Goal: Task Accomplishment & Management: Use online tool/utility

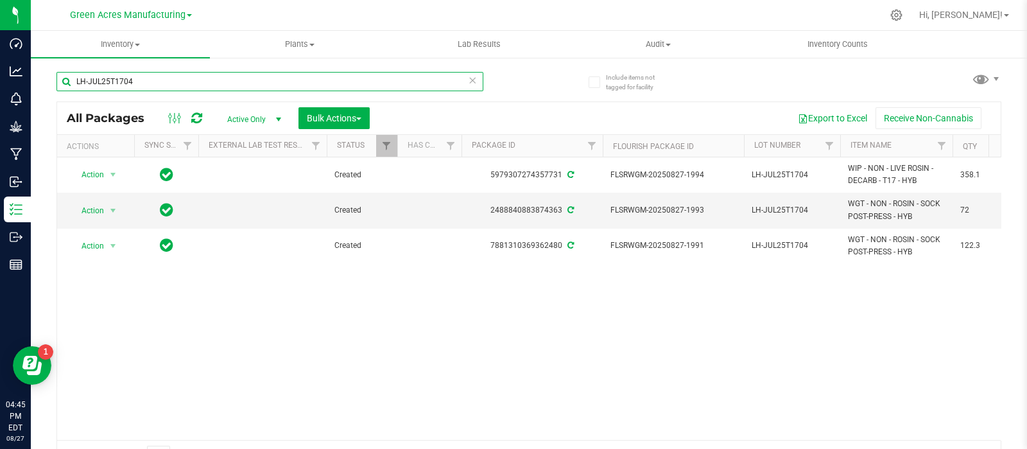
click at [178, 79] on input "LH-JUL25T1704" at bounding box center [269, 81] width 427 height 19
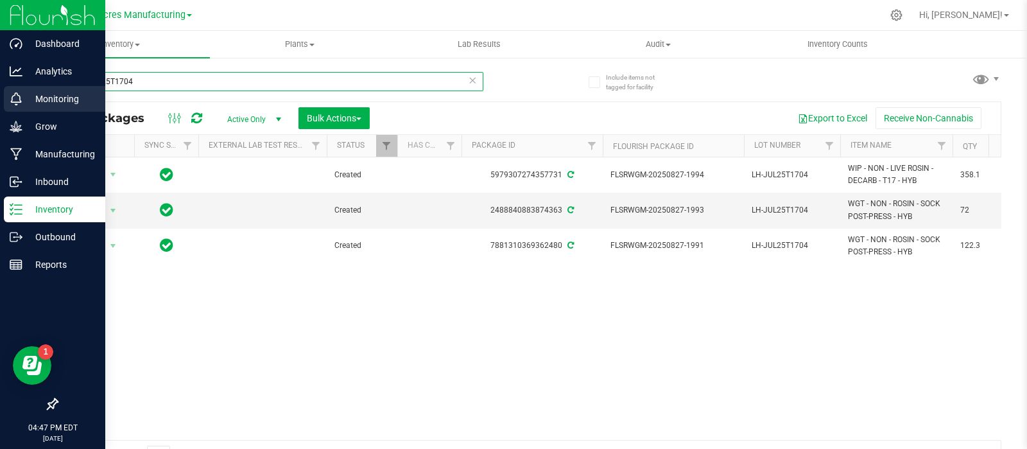
drag, startPoint x: 211, startPoint y: 77, endPoint x: 30, endPoint y: 104, distance: 183.7
click at [30, 104] on div "Dashboard Analytics Monitoring Grow Manufacturing Inbound Inventory Outbound Re…" at bounding box center [513, 224] width 1027 height 449
paste input "AUG25JCW05"
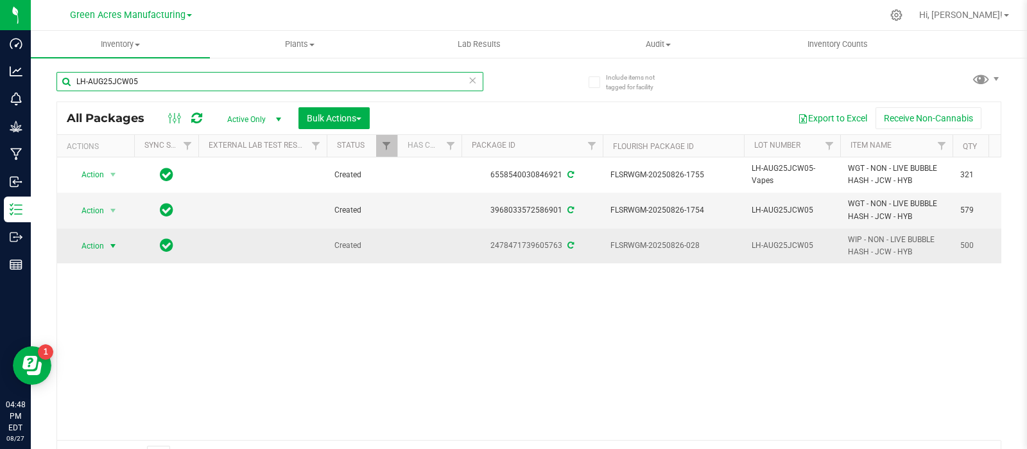
type input "LH-AUG25JCW05"
click at [112, 243] on span "select" at bounding box center [113, 246] width 10 height 10
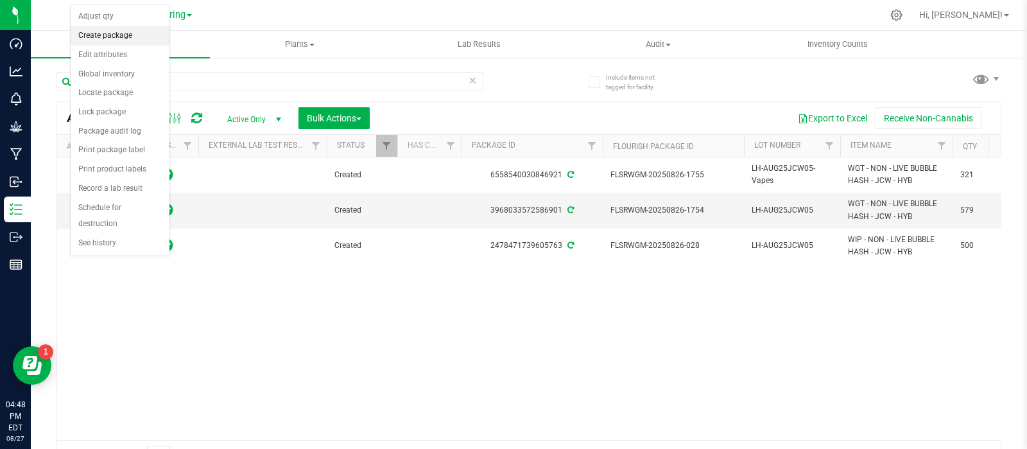
click at [119, 34] on li "Create package" at bounding box center [120, 35] width 99 height 19
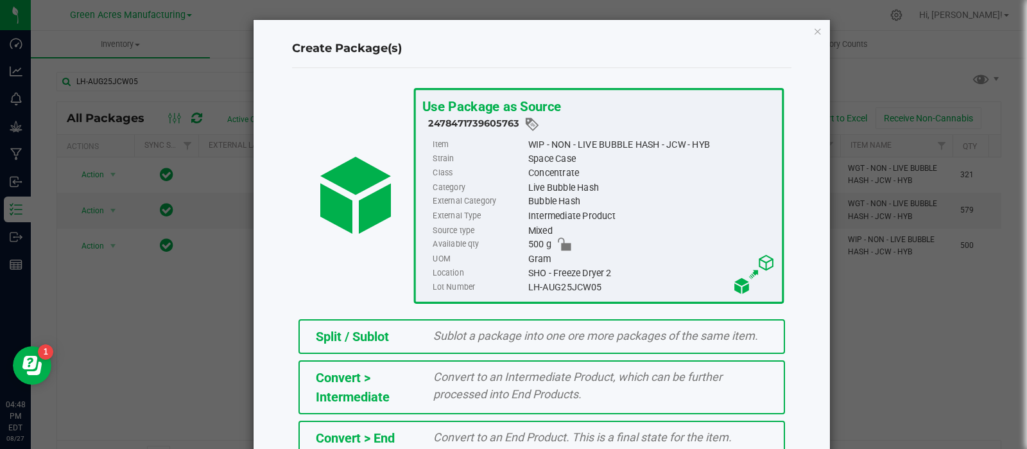
scroll to position [173, 0]
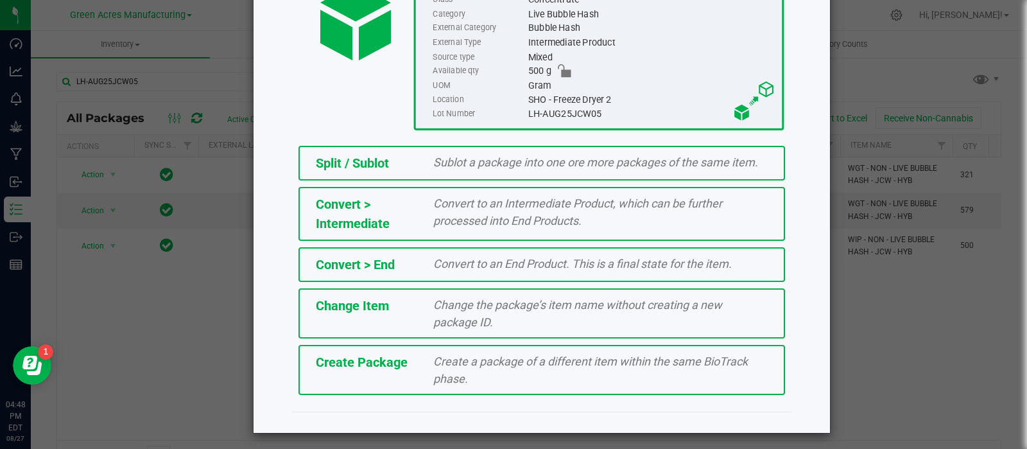
click at [424, 359] on div "Create a package of a different item within the same BioTrack phase." at bounding box center [601, 369] width 354 height 35
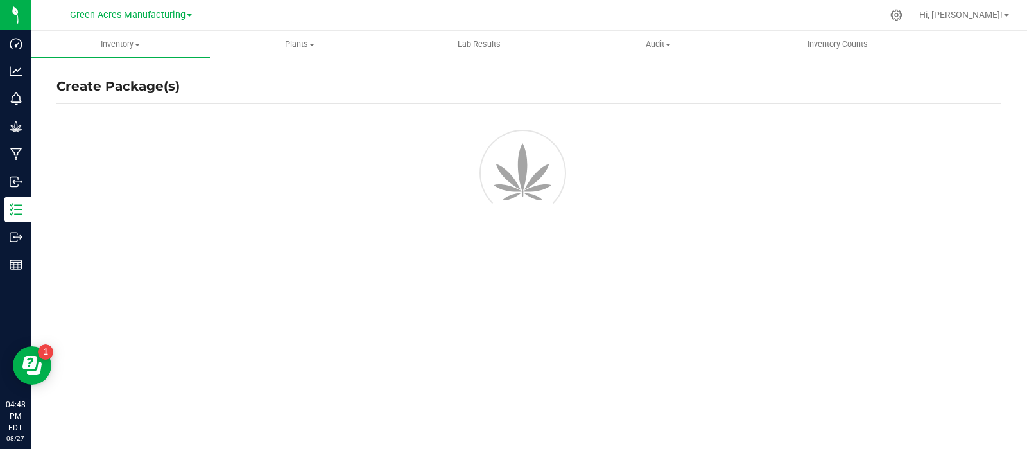
scroll to position [9, 0]
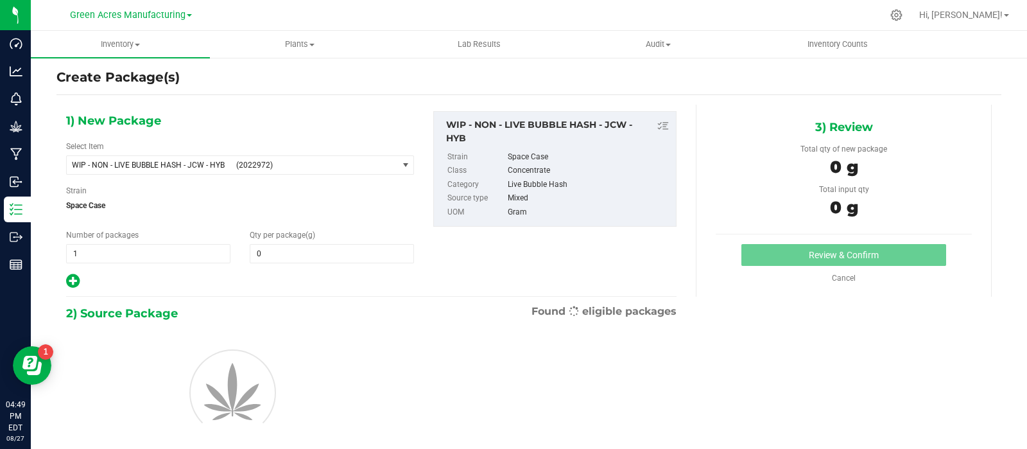
type input "0.0000"
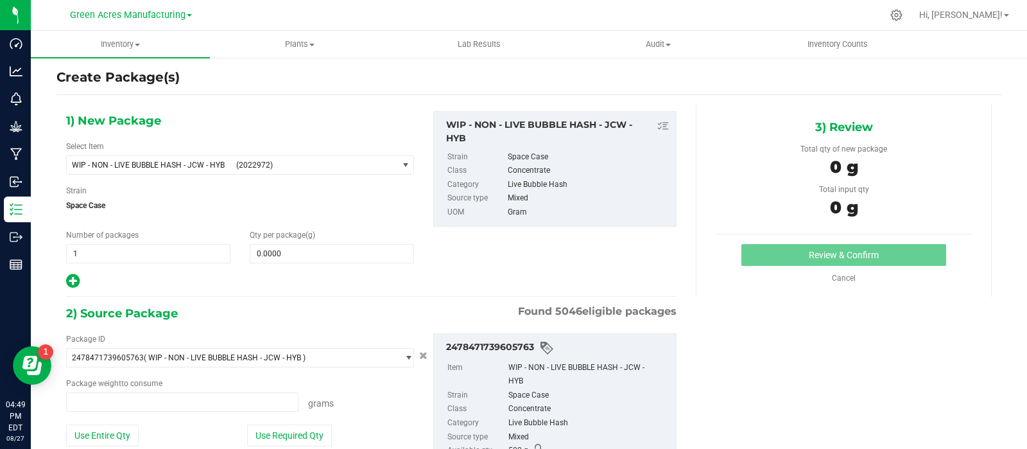
type input "0.0000 g"
click at [265, 161] on span "(2022972)" at bounding box center [314, 164] width 156 height 9
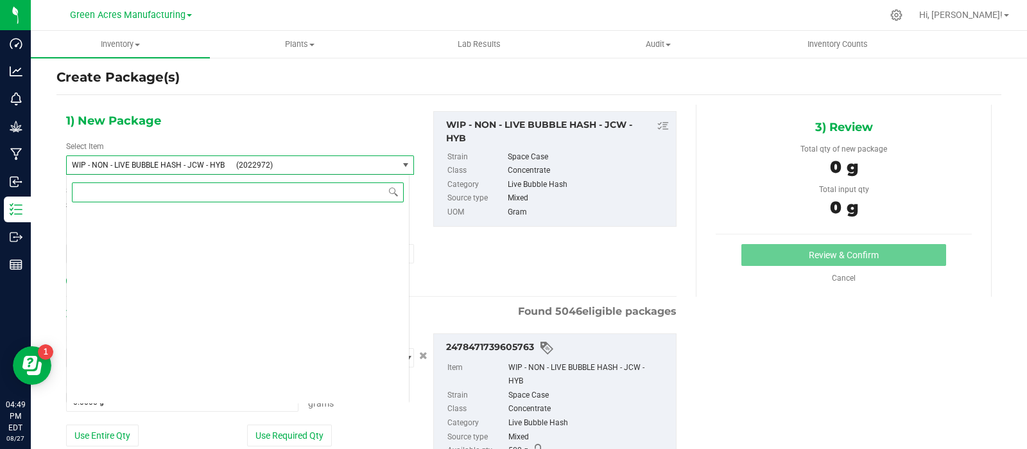
scroll to position [375641, 0]
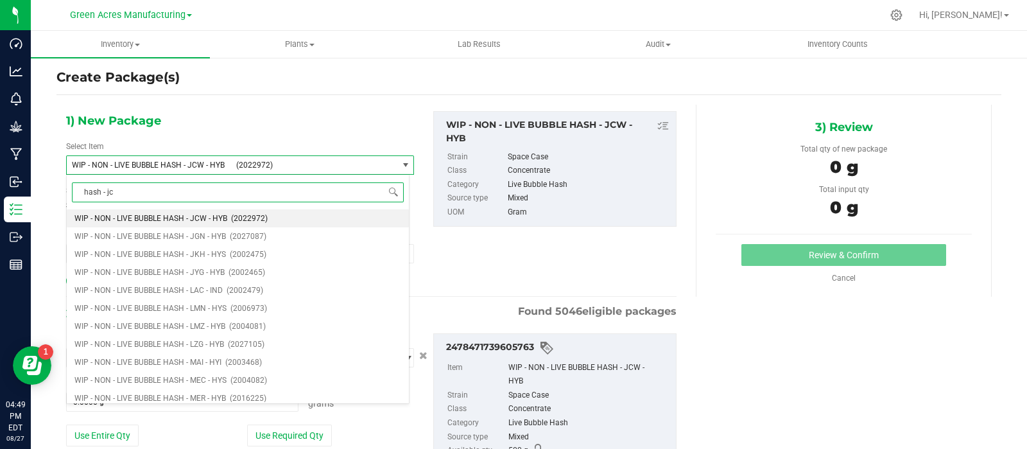
type input "hash - jcw"
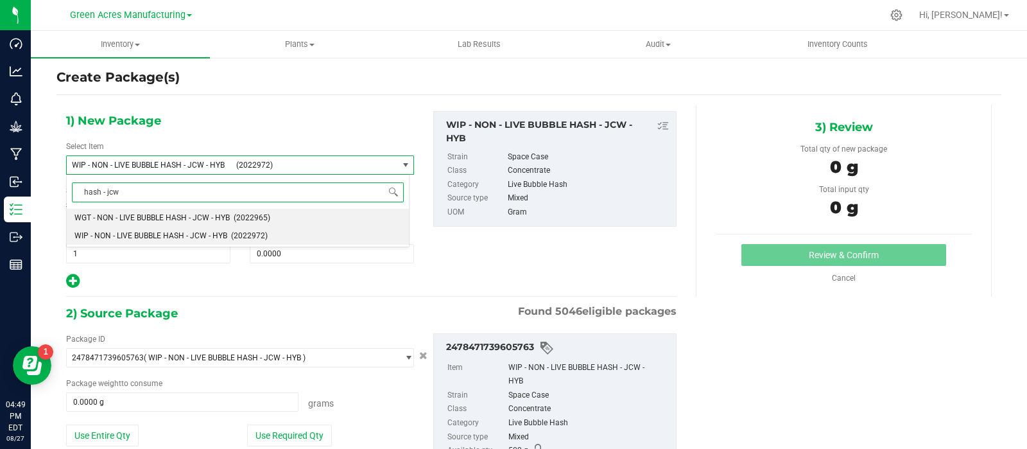
scroll to position [0, 0]
click at [141, 213] on span "WGT - NON - LIVE BUBBLE HASH - JCW - HYB" at bounding box center [151, 217] width 155 height 9
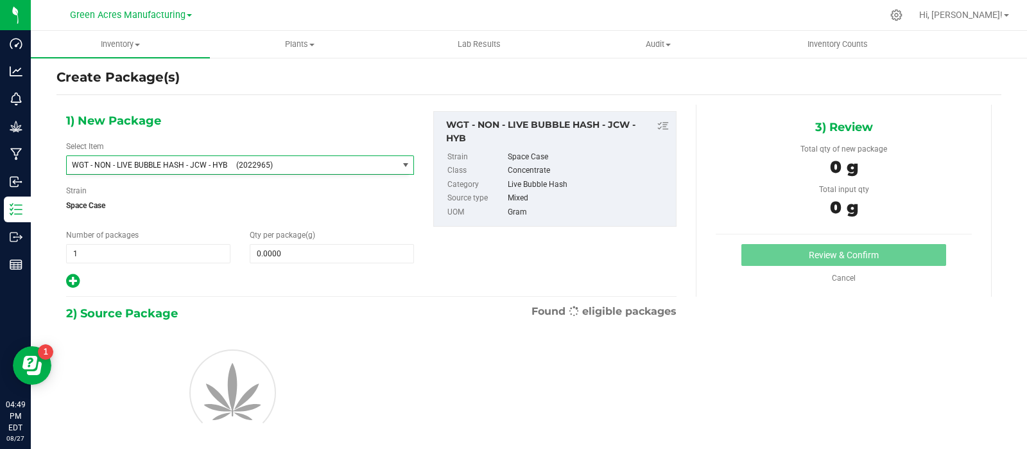
scroll to position [294416, 0]
click at [68, 273] on icon at bounding box center [72, 281] width 13 height 16
type input "0.0000"
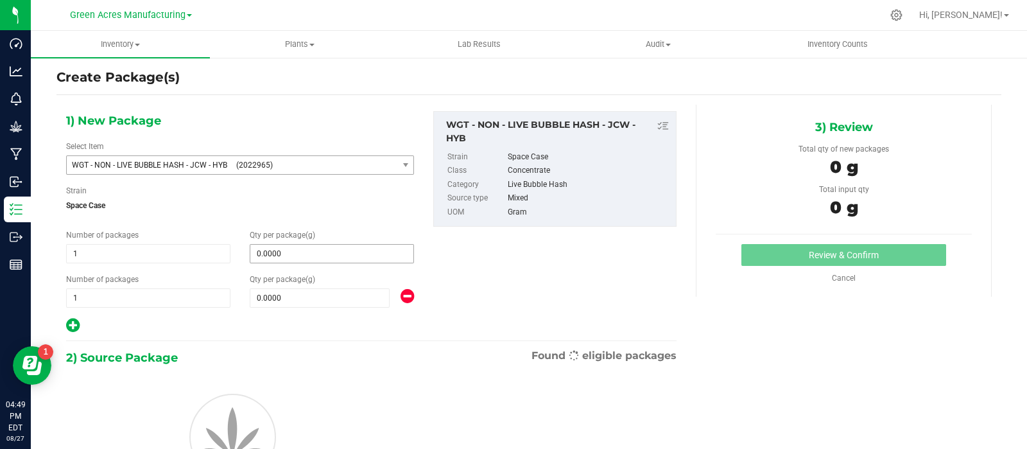
click at [347, 250] on span "0.0000 0" at bounding box center [332, 253] width 164 height 19
type input "242"
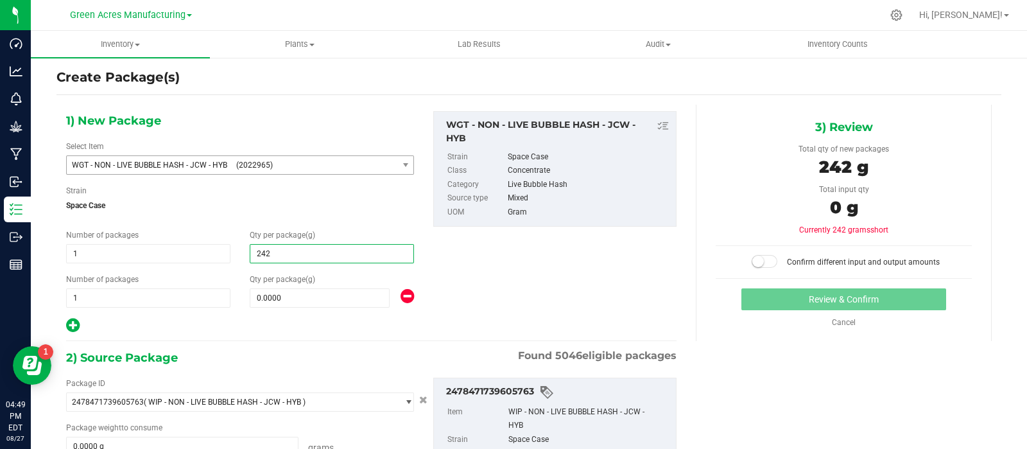
type input "242.0000"
type input "179.6"
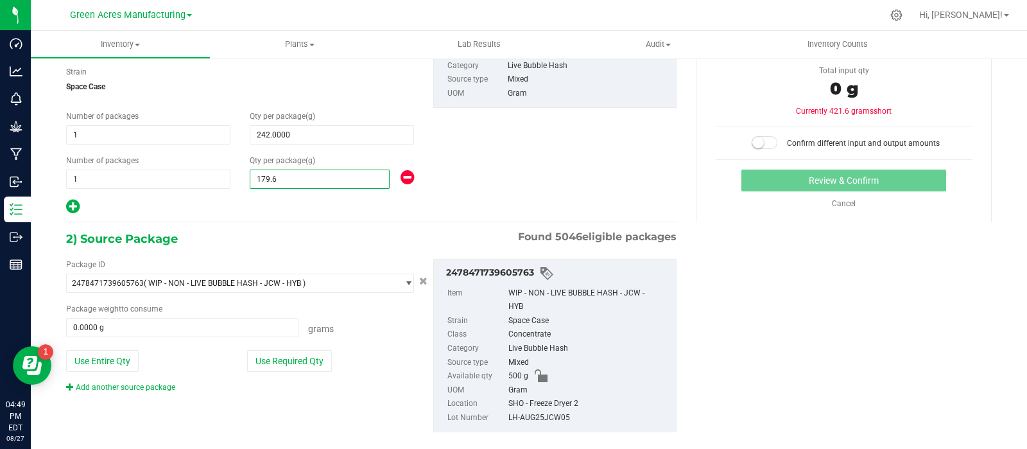
scroll to position [130, 0]
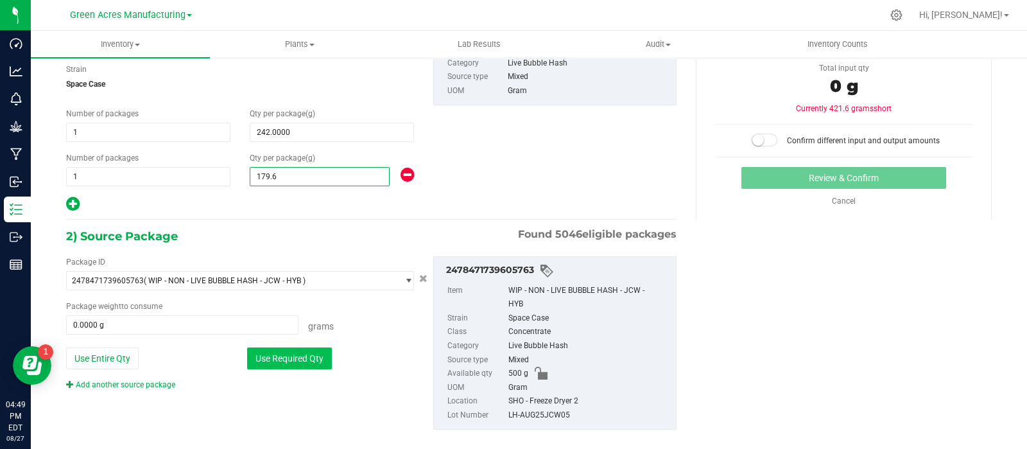
type input "179.6000"
click at [254, 354] on button "Use Required Qty" at bounding box center [289, 358] width 85 height 22
type input "421.6000 g"
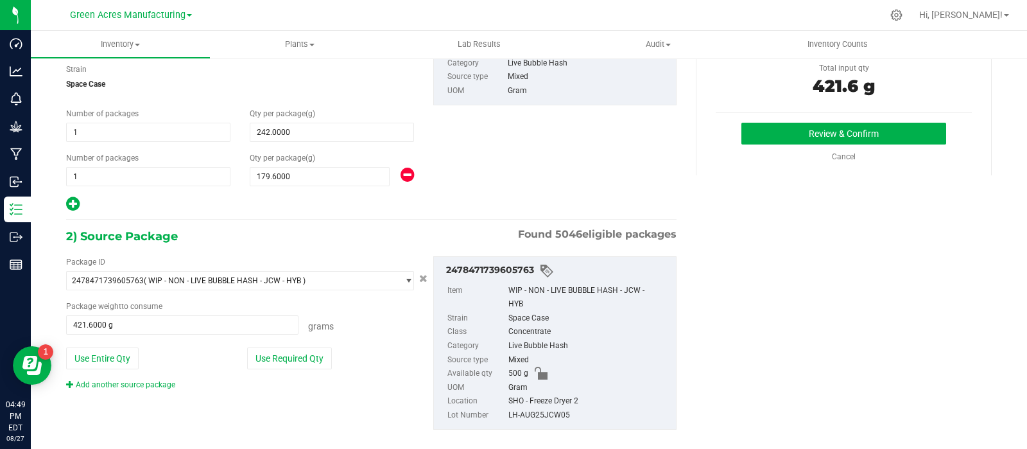
scroll to position [41, 0]
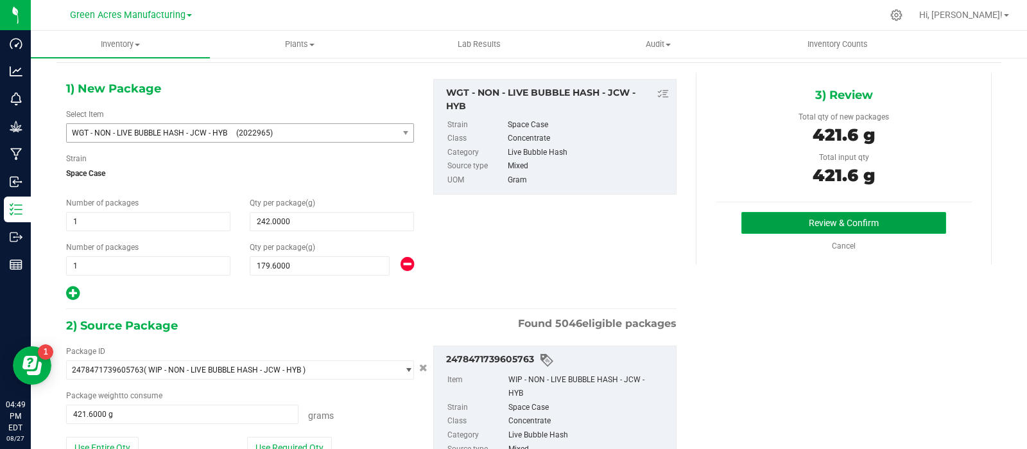
click at [755, 227] on button "Review & Confirm" at bounding box center [843, 223] width 205 height 22
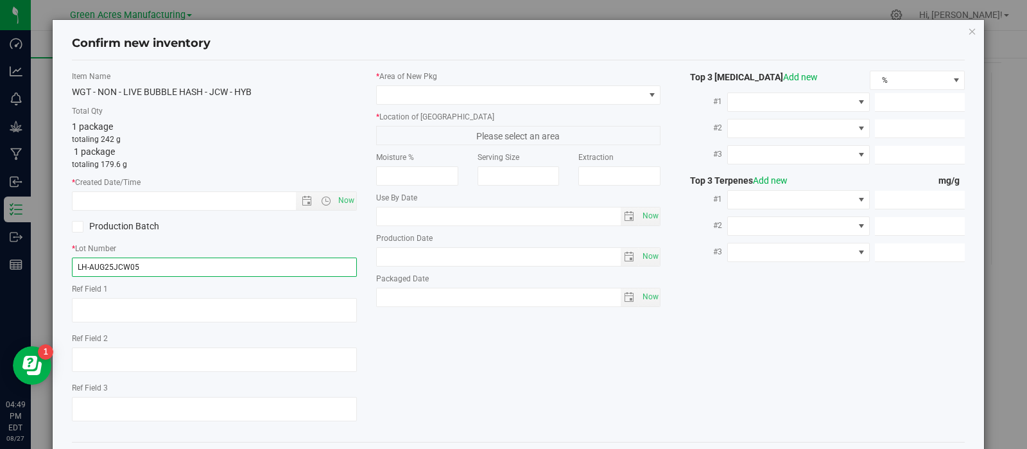
click at [282, 258] on input "LH-AUG25JCW05" at bounding box center [214, 266] width 285 height 19
click at [345, 204] on span "Now" at bounding box center [346, 200] width 22 height 19
type input "[DATE] 4:49 PM"
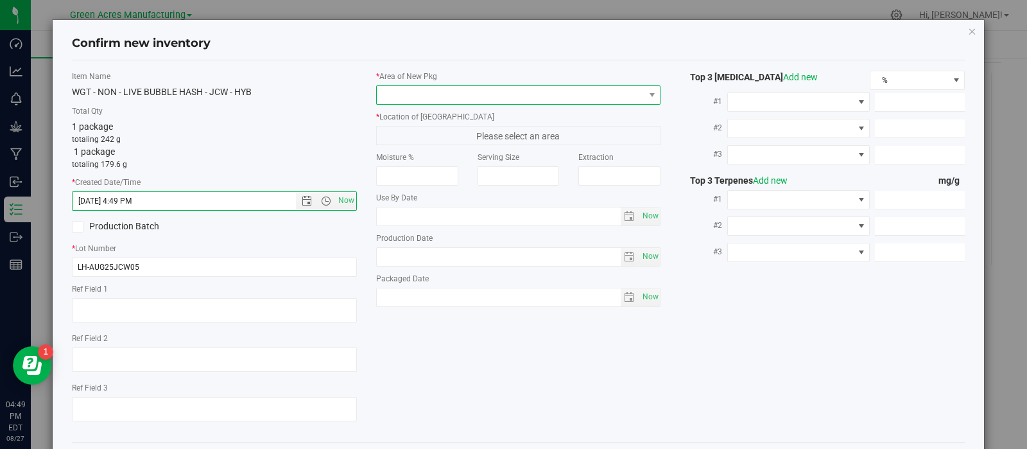
click at [424, 98] on span at bounding box center [511, 95] width 268 height 18
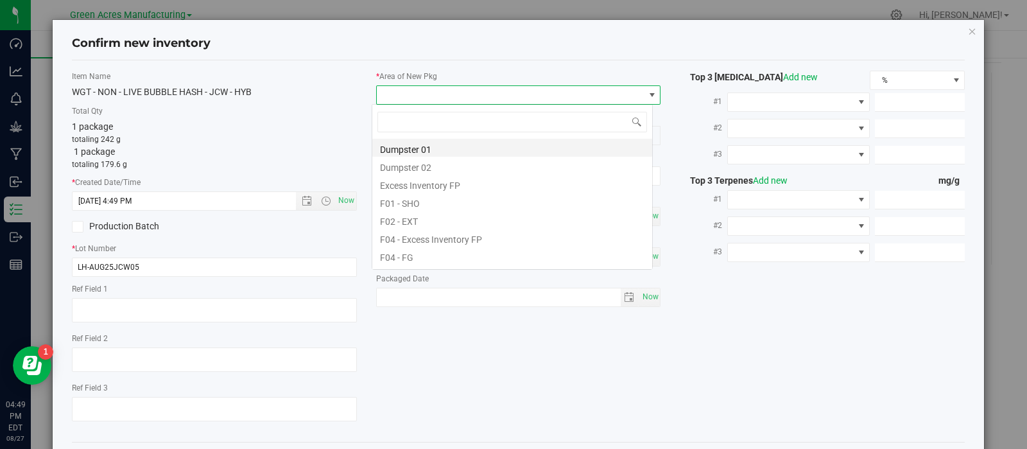
scroll to position [19, 281]
click at [431, 200] on li "F01 - SHO" at bounding box center [512, 202] width 280 height 18
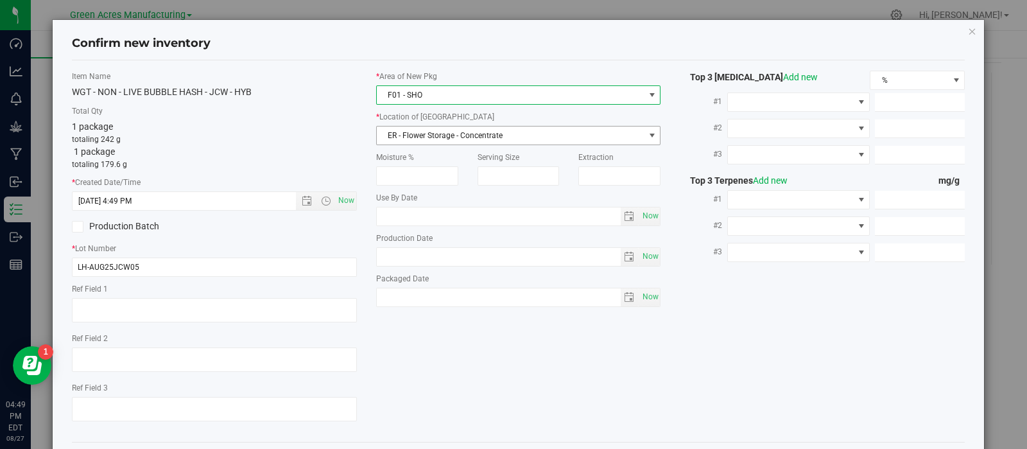
click at [438, 135] on span "ER - Flower Storage - Concentrate" at bounding box center [511, 135] width 268 height 18
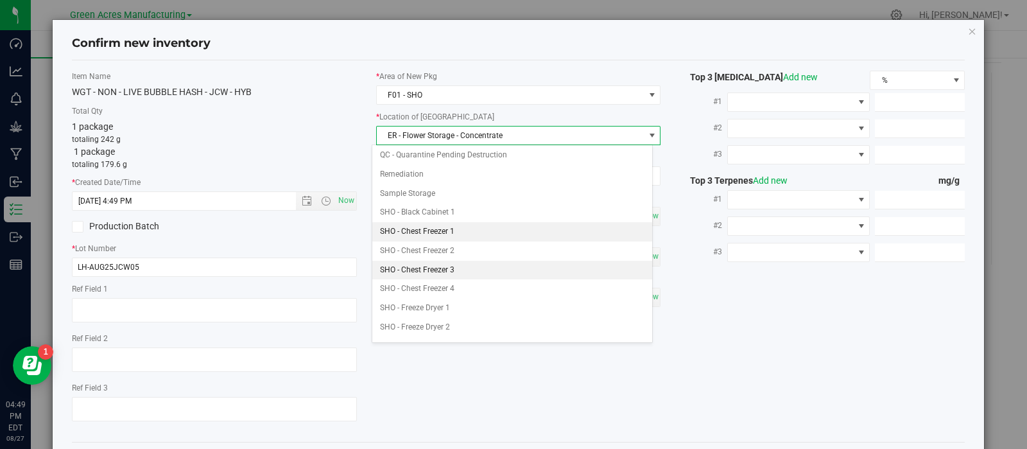
scroll to position [212, 0]
click at [449, 270] on li "SHO - Chest Freezer 3" at bounding box center [512, 269] width 280 height 19
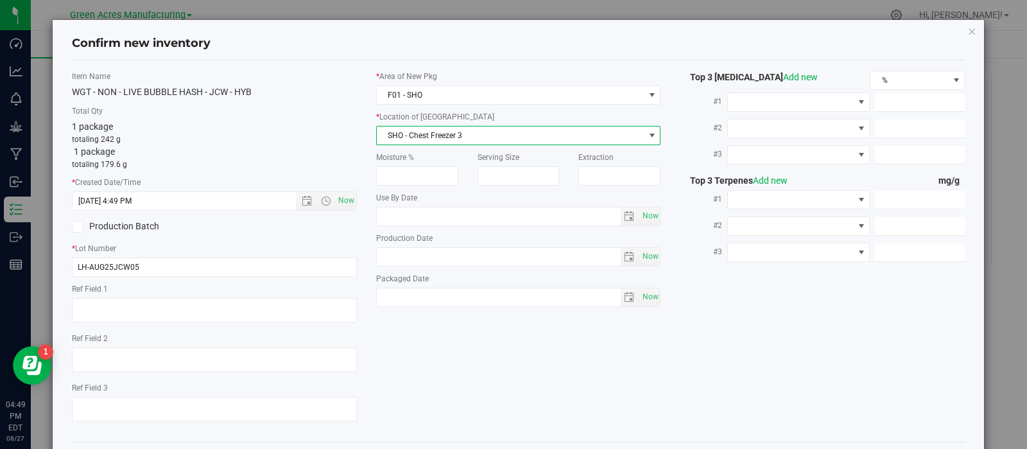
scroll to position [58, 0]
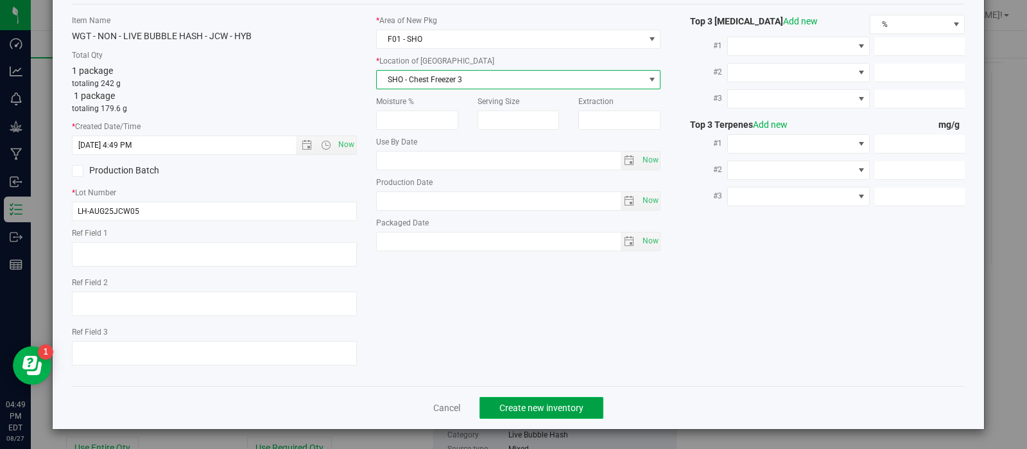
click at [507, 407] on span "Create new inventory" at bounding box center [541, 407] width 84 height 10
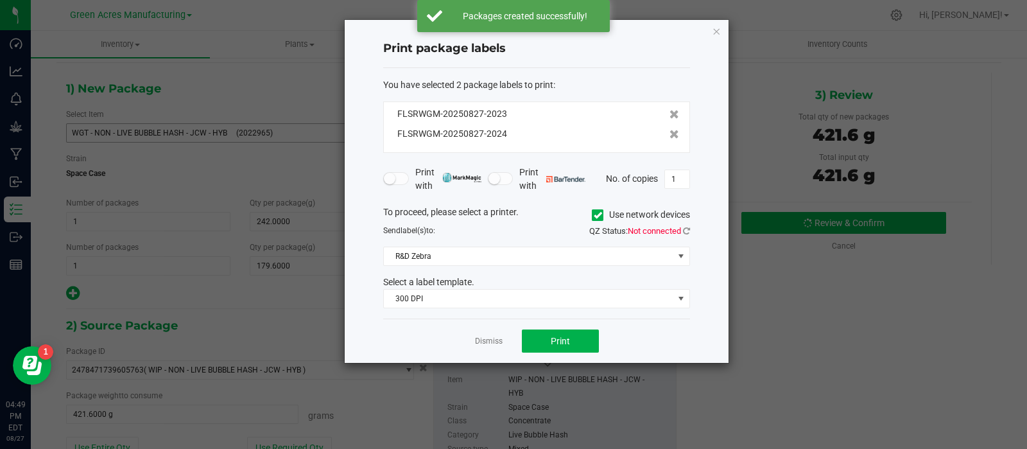
click at [494, 329] on div "Dismiss Print" at bounding box center [536, 340] width 307 height 44
click at [494, 338] on link "Dismiss" at bounding box center [489, 341] width 28 height 11
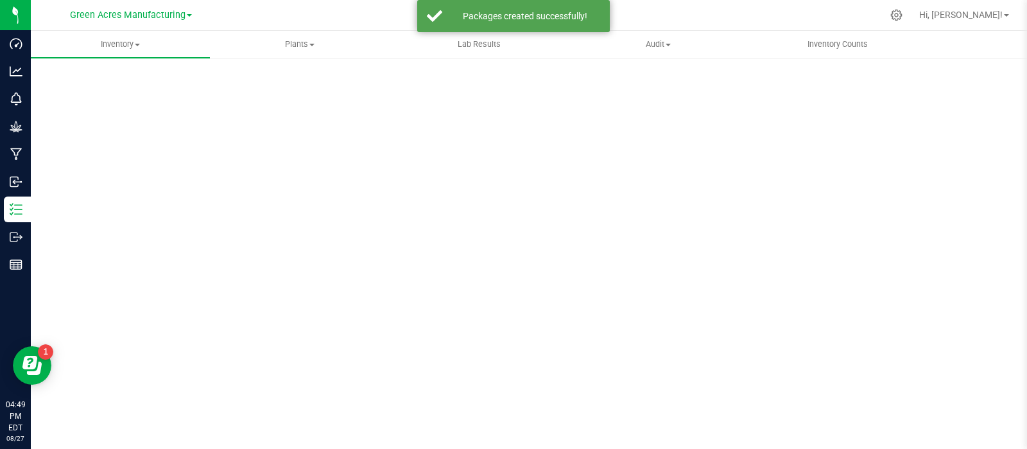
scroll to position [9, 0]
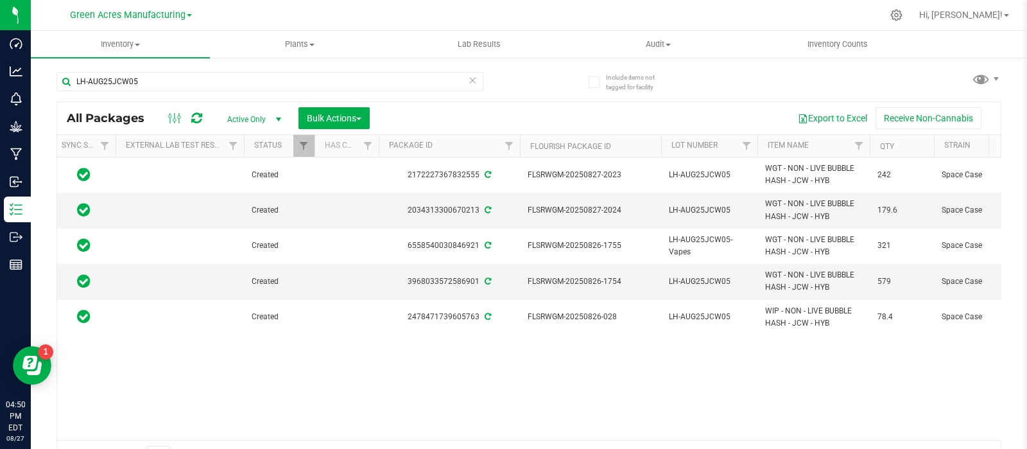
scroll to position [0, 83]
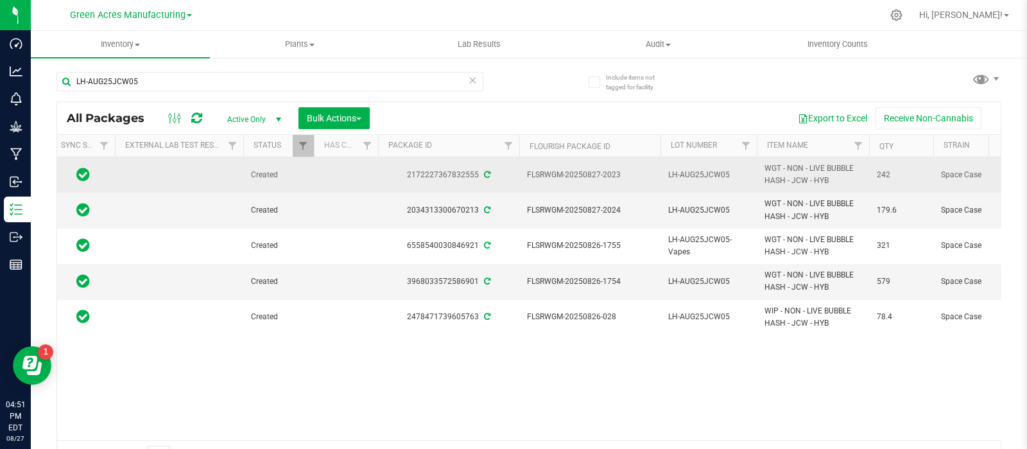
click at [693, 176] on span "LH-AUG25JCW05" at bounding box center [708, 175] width 81 height 12
click at [705, 206] on span "LH-AUG25JCW05" at bounding box center [708, 210] width 81 height 12
type input "LH-AUG25JCW05-Vapes"
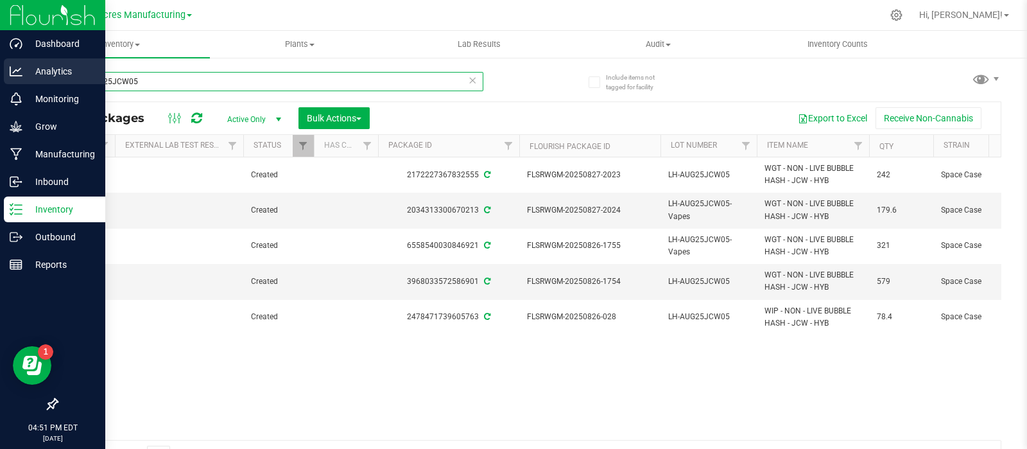
drag, startPoint x: 243, startPoint y: 80, endPoint x: 28, endPoint y: 82, distance: 215.1
click at [28, 82] on div "Dashboard Analytics Monitoring Grow Manufacturing Inbound Inventory Outbound Re…" at bounding box center [513, 224] width 1027 height 449
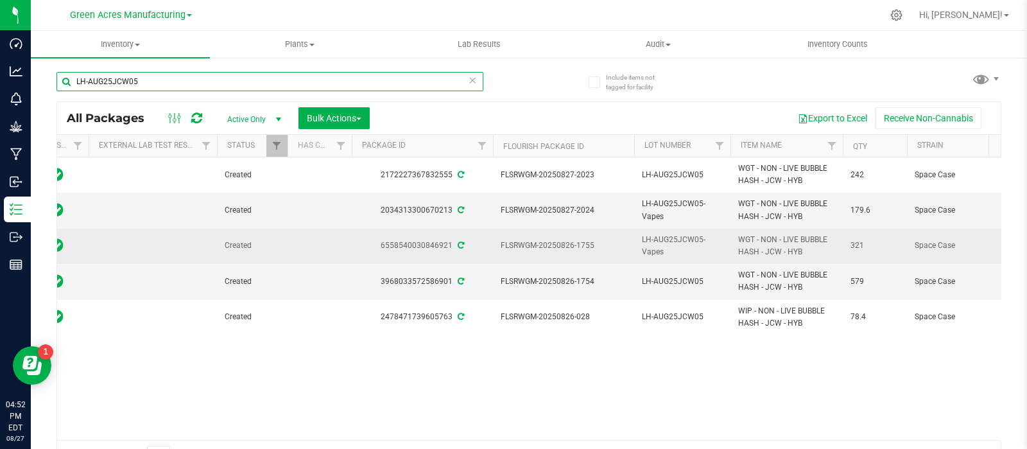
scroll to position [0, 0]
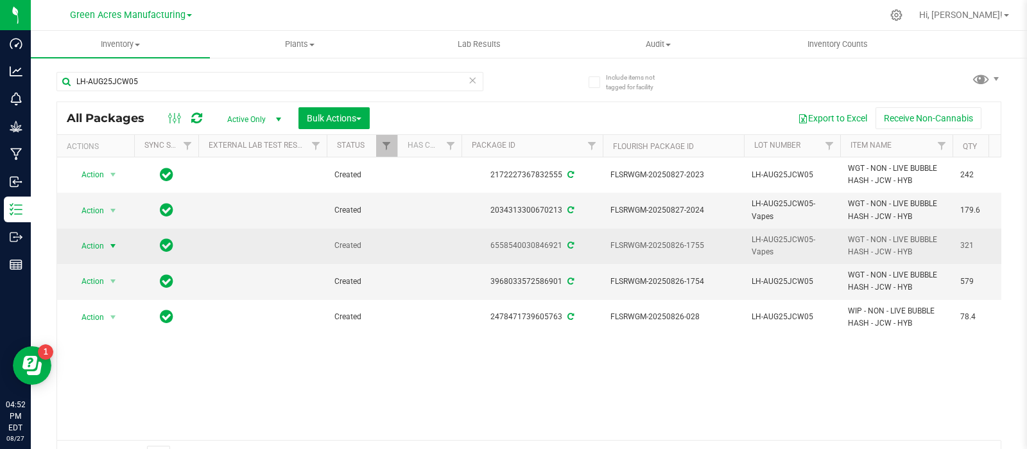
click at [115, 242] on span "select" at bounding box center [113, 246] width 10 height 10
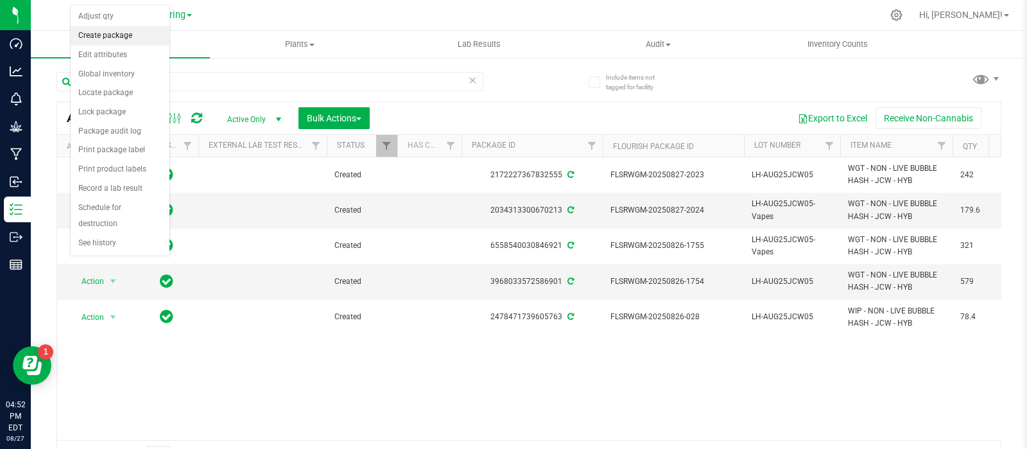
click at [117, 36] on li "Create package" at bounding box center [120, 35] width 99 height 19
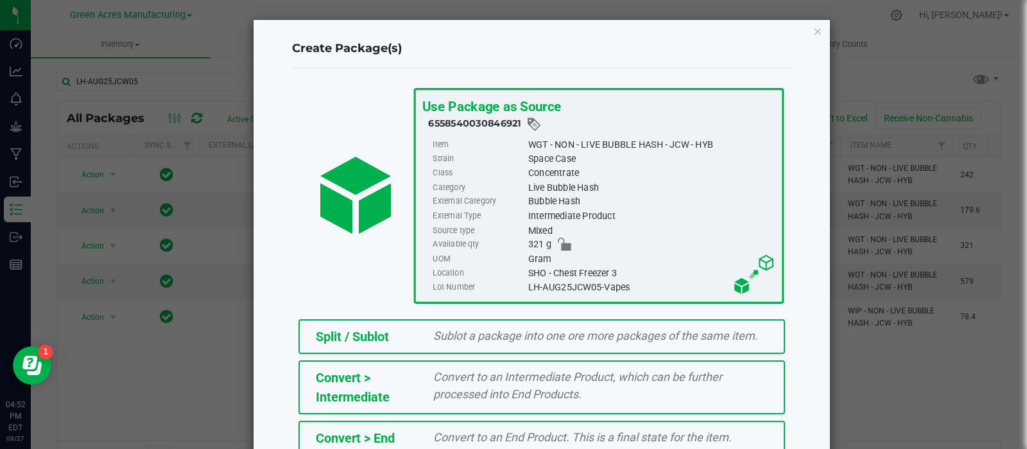
scroll to position [173, 0]
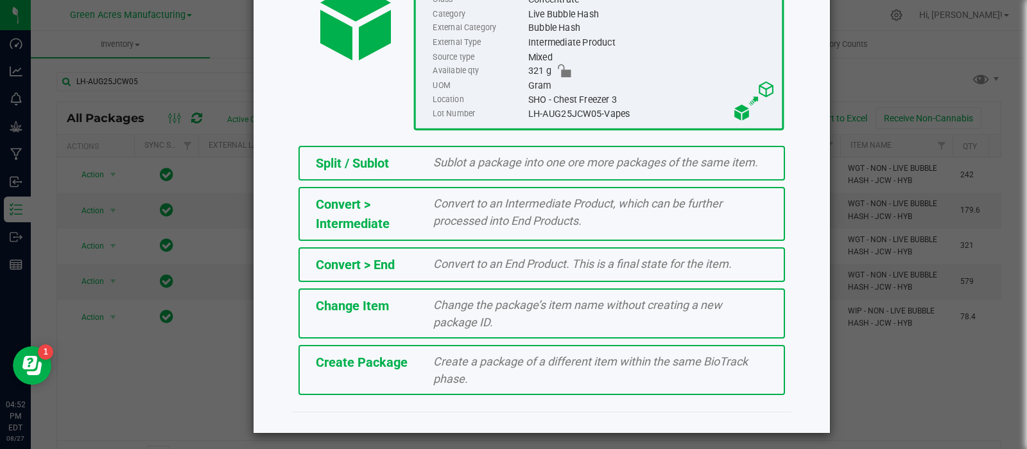
click at [424, 368] on div "Create a package of a different item within the same BioTrack phase." at bounding box center [601, 369] width 354 height 35
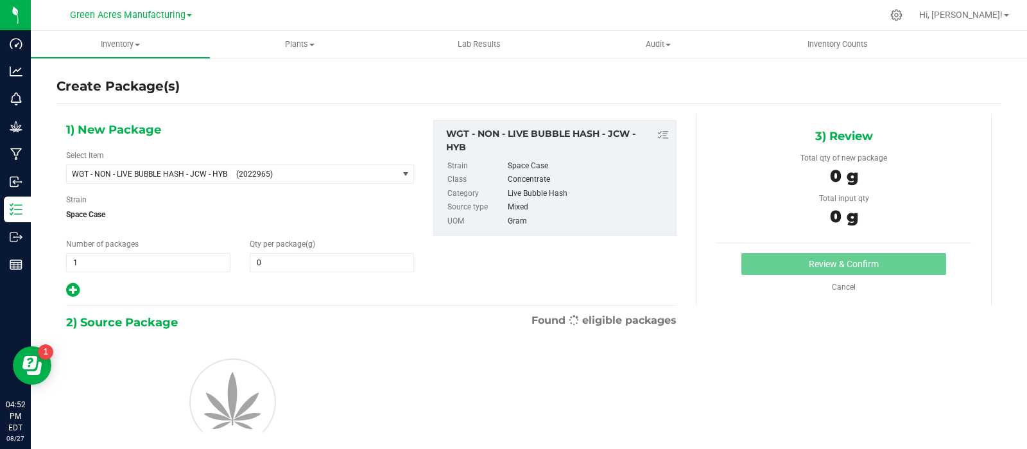
type input "0.0000"
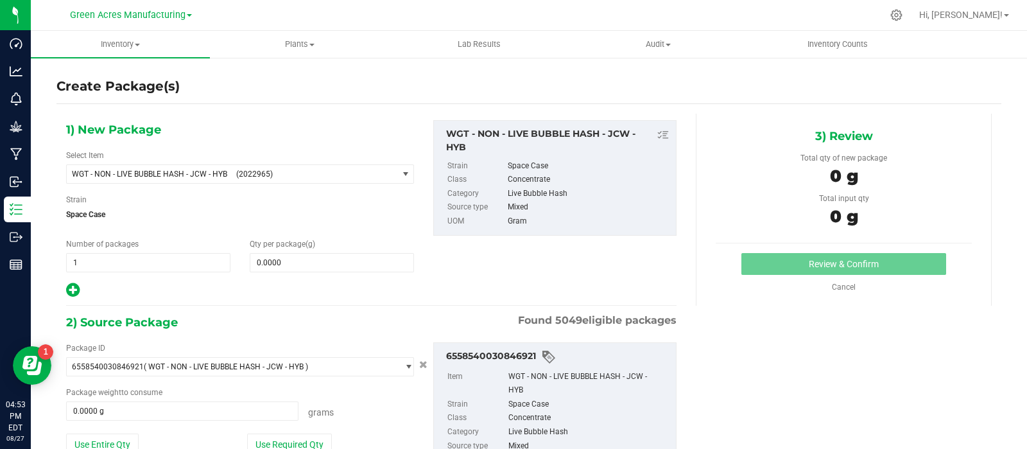
scroll to position [103, 0]
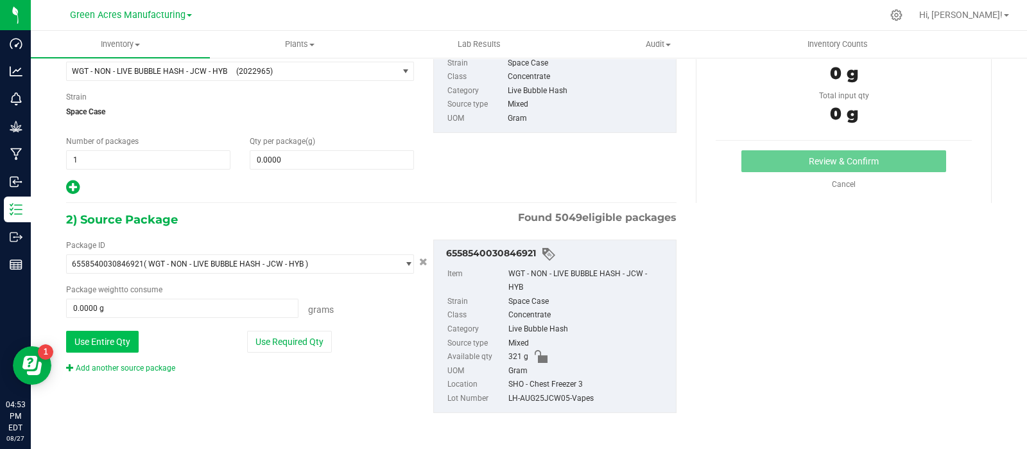
click at [76, 348] on button "Use Entire Qty" at bounding box center [102, 342] width 73 height 22
type input "321.0000 g"
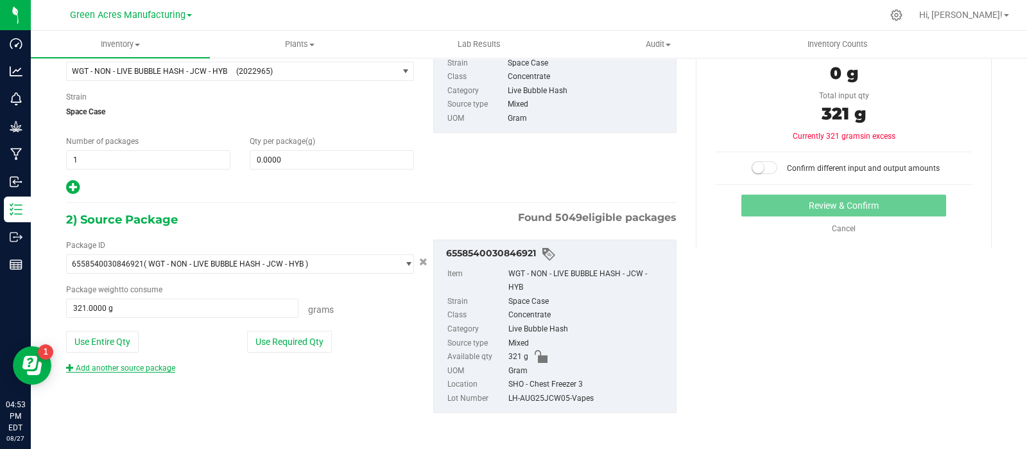
click at [154, 365] on link "Add another source package" at bounding box center [120, 367] width 109 height 9
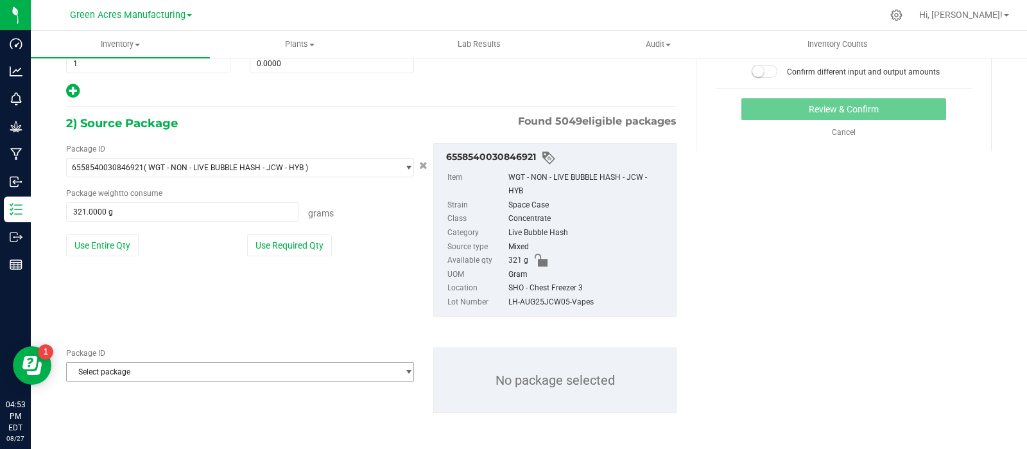
click at [121, 372] on span "Select package" at bounding box center [232, 372] width 331 height 18
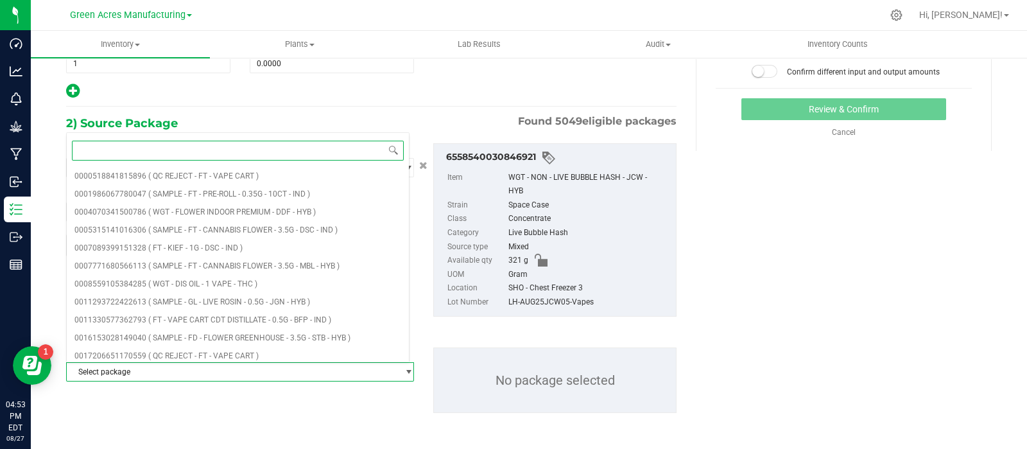
paste input "2034313300670213"
type input "2034313300670213"
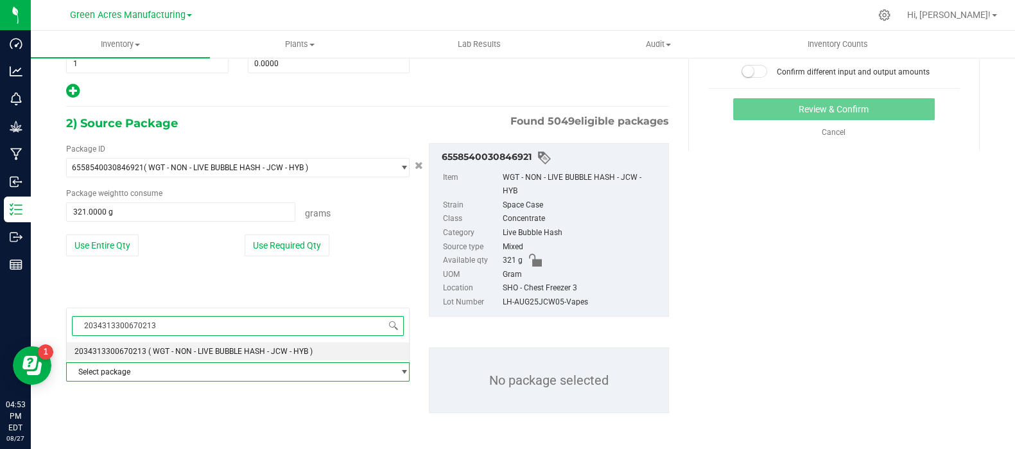
click at [178, 358] on li "2034313300670213 ( WGT - NON - LIVE BUBBLE HASH - JCW - HYB )" at bounding box center [238, 351] width 342 height 18
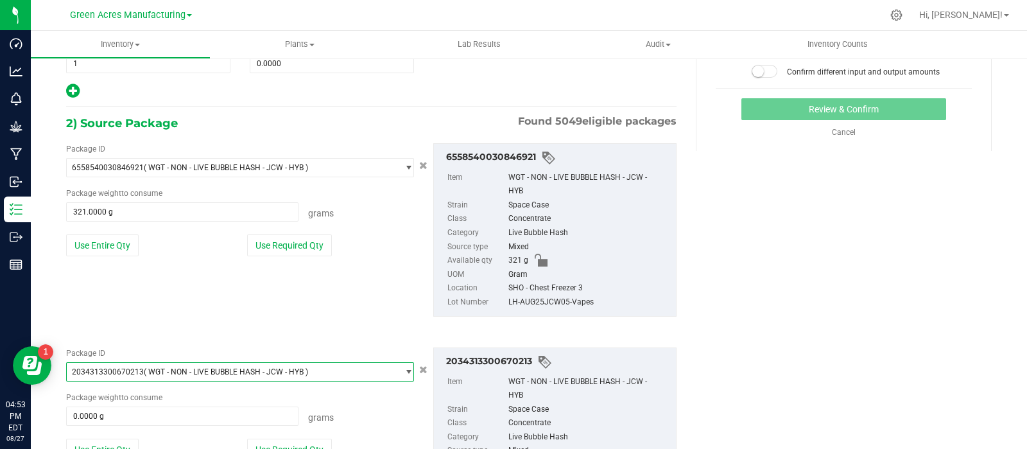
scroll to position [306, 0]
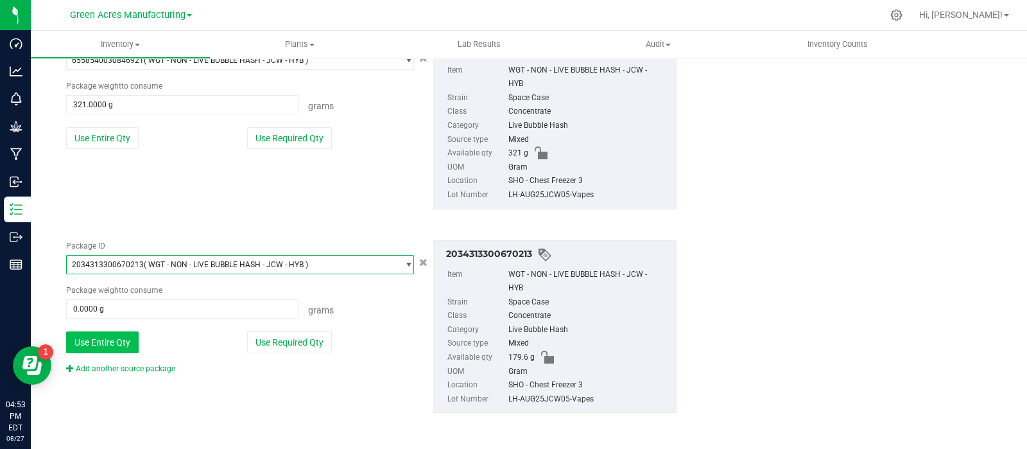
click at [137, 349] on button "Use Entire Qty" at bounding box center [102, 342] width 73 height 22
type input "179.6000 g"
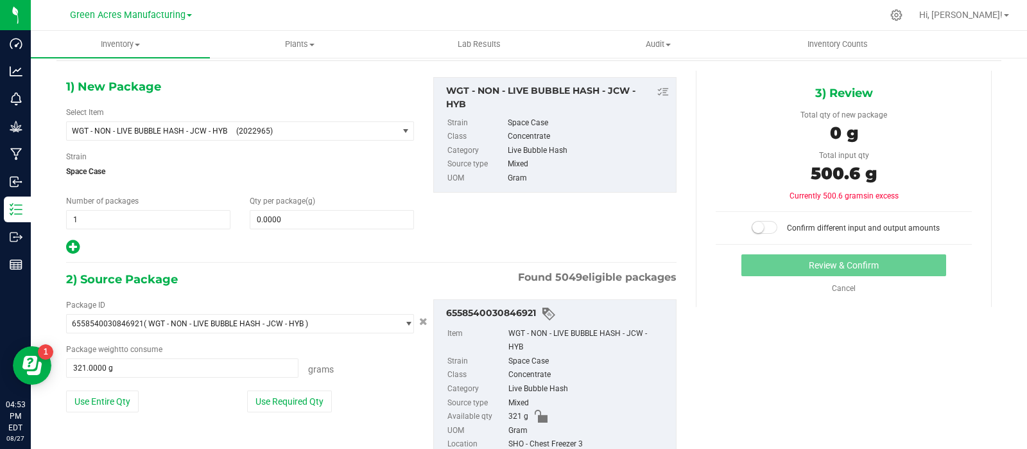
scroll to position [0, 0]
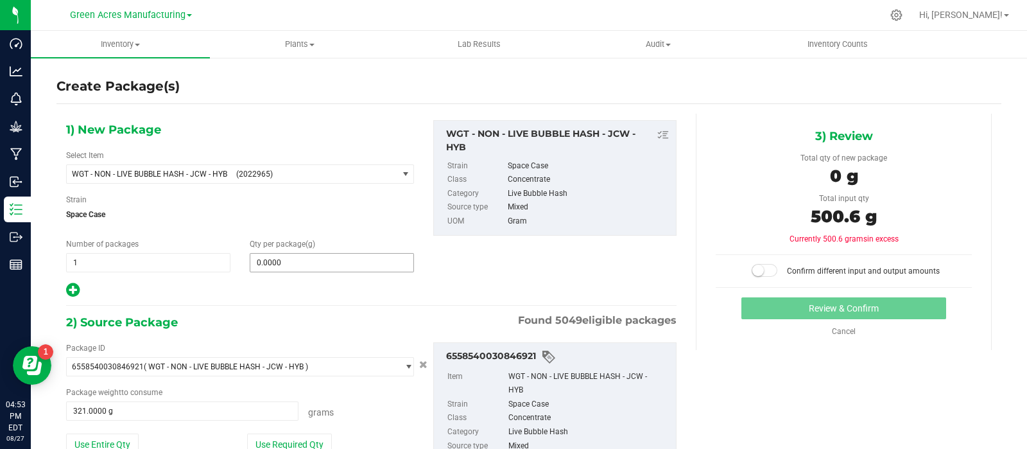
click at [284, 262] on span "0.0000 0" at bounding box center [332, 262] width 164 height 19
type input "500.6"
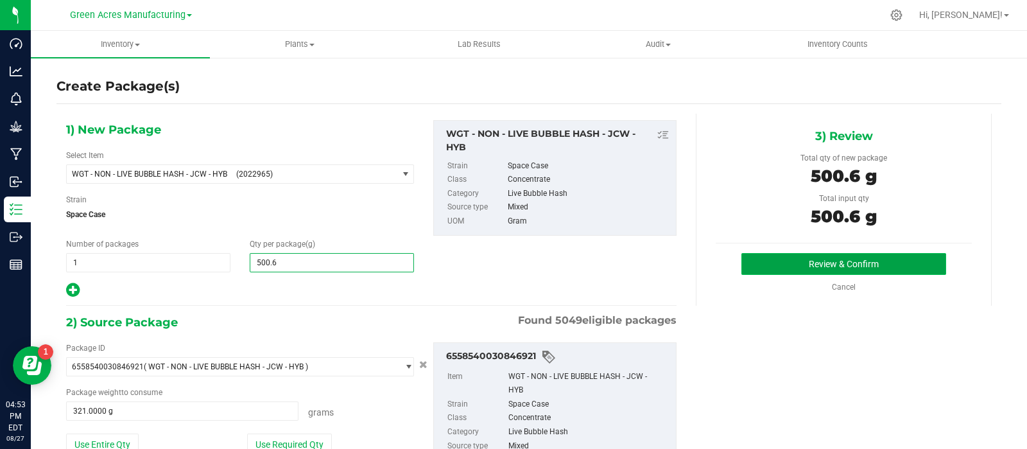
type input "500.6000"
click at [791, 259] on button "Review & Confirm" at bounding box center [843, 264] width 205 height 22
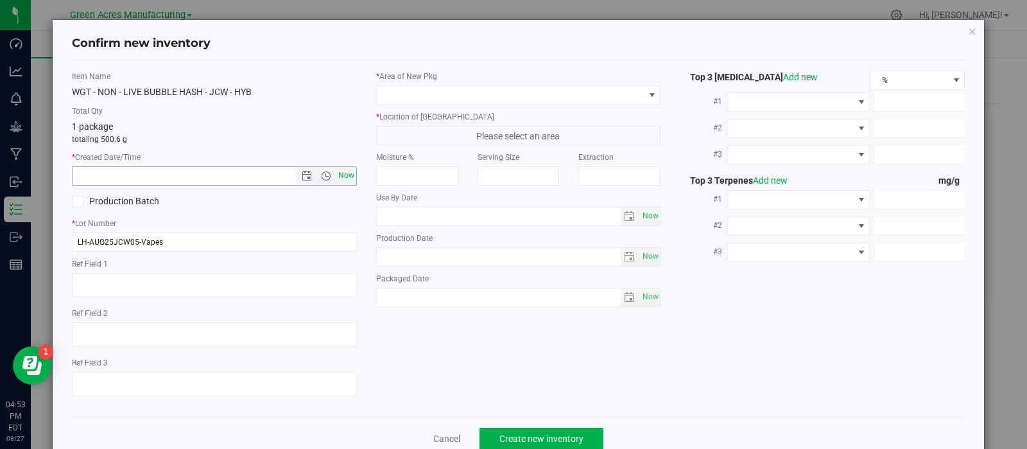
click at [344, 171] on span "Now" at bounding box center [346, 175] width 22 height 19
type input "[DATE] 4:53 PM"
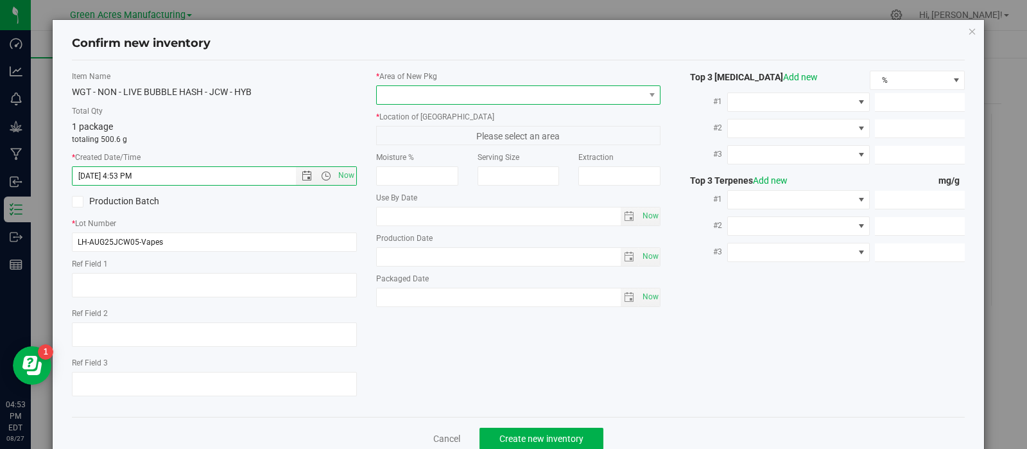
click at [408, 98] on span at bounding box center [511, 95] width 268 height 18
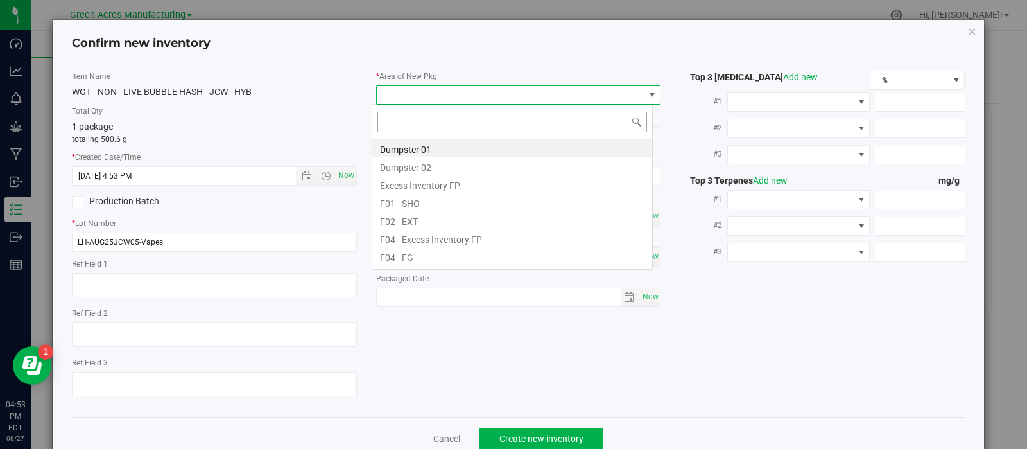
scroll to position [19, 281]
click at [422, 199] on li "F01 - SHO" at bounding box center [512, 202] width 280 height 18
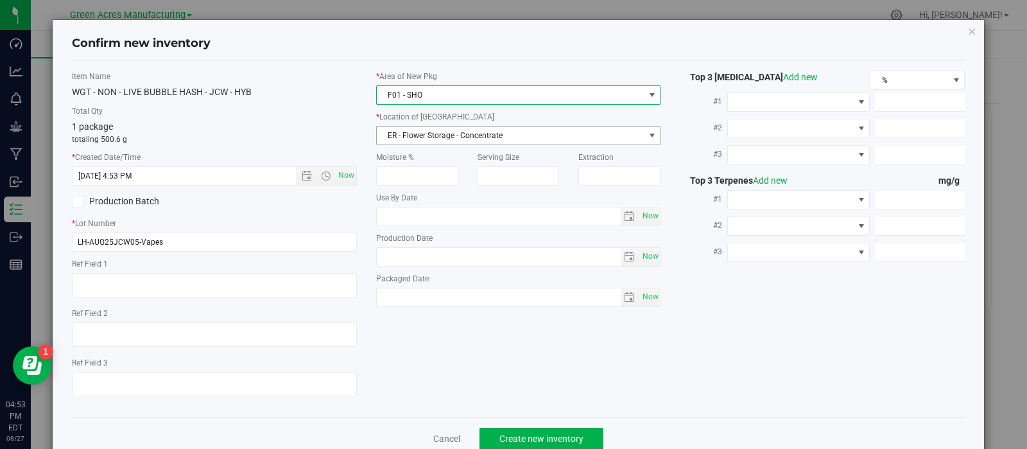
click at [412, 135] on span "ER - Flower Storage - Concentrate" at bounding box center [511, 135] width 268 height 18
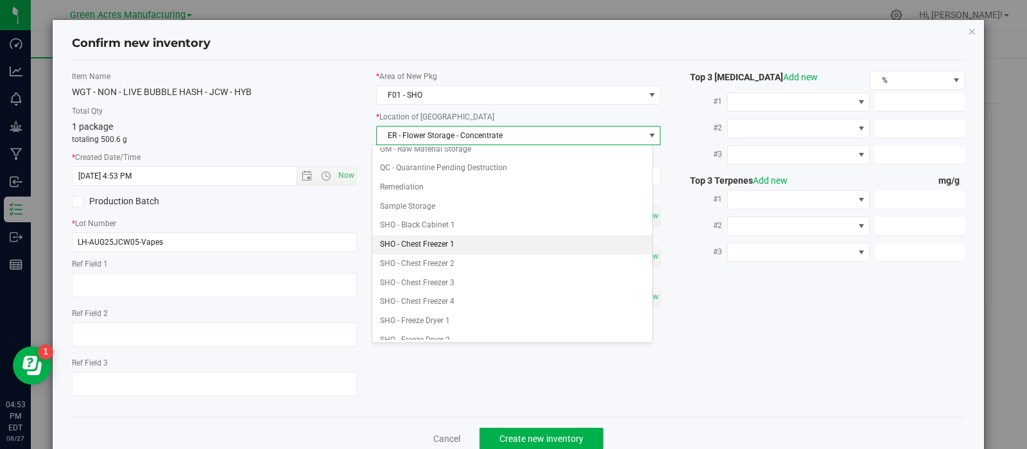
scroll to position [199, 0]
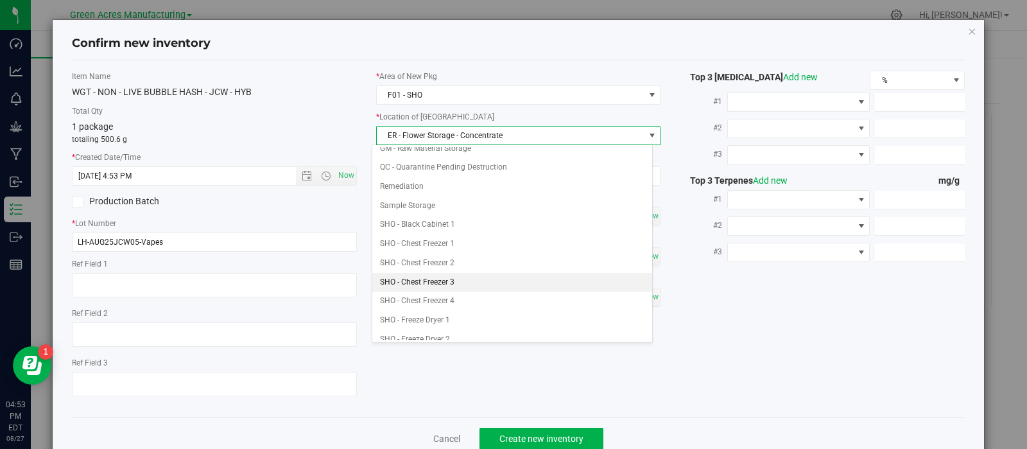
drag, startPoint x: 446, startPoint y: 275, endPoint x: 450, endPoint y: 282, distance: 8.6
click at [446, 275] on li "SHO - Chest Freezer 3" at bounding box center [512, 282] width 280 height 19
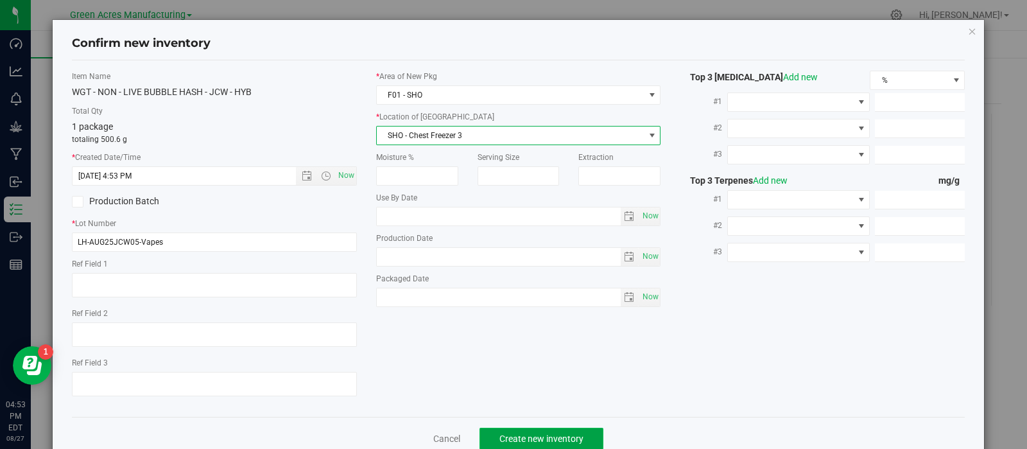
click at [509, 435] on button "Create new inventory" at bounding box center [542, 439] width 124 height 22
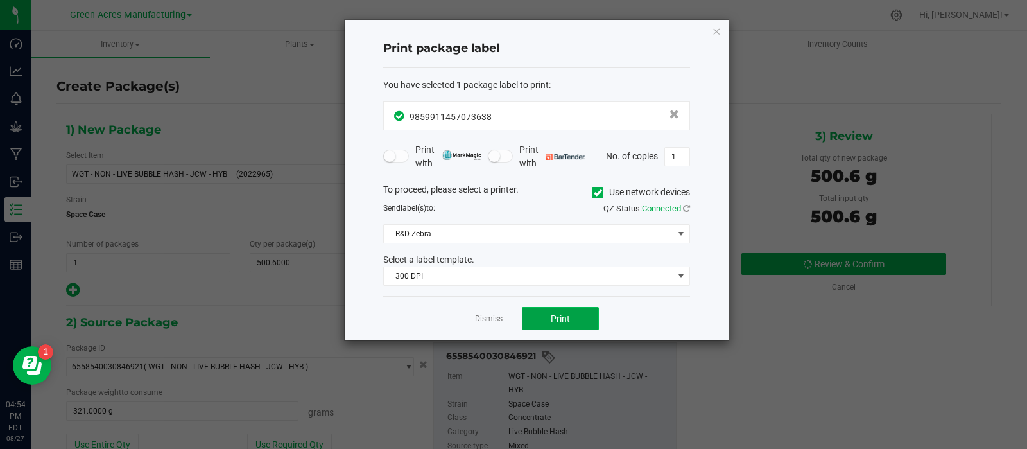
click at [533, 318] on button "Print" at bounding box center [560, 318] width 77 height 23
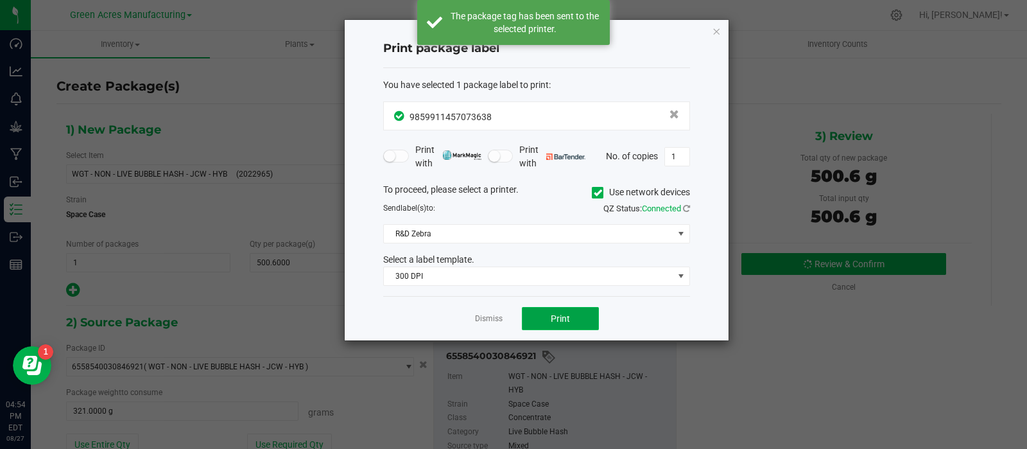
click at [533, 318] on button "Print" at bounding box center [560, 318] width 77 height 23
click at [552, 317] on span "Print" at bounding box center [560, 318] width 19 height 10
click at [491, 313] on link "Dismiss" at bounding box center [489, 318] width 28 height 11
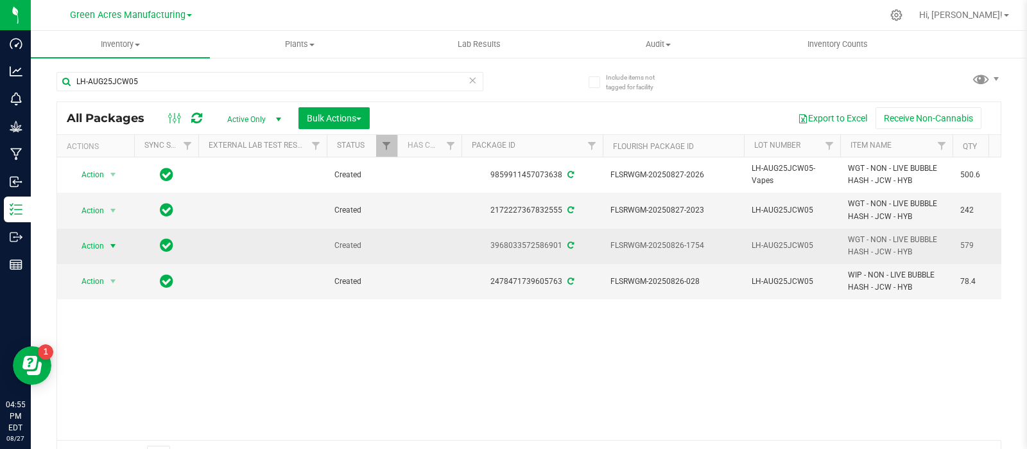
click at [110, 245] on span "select" at bounding box center [113, 246] width 10 height 10
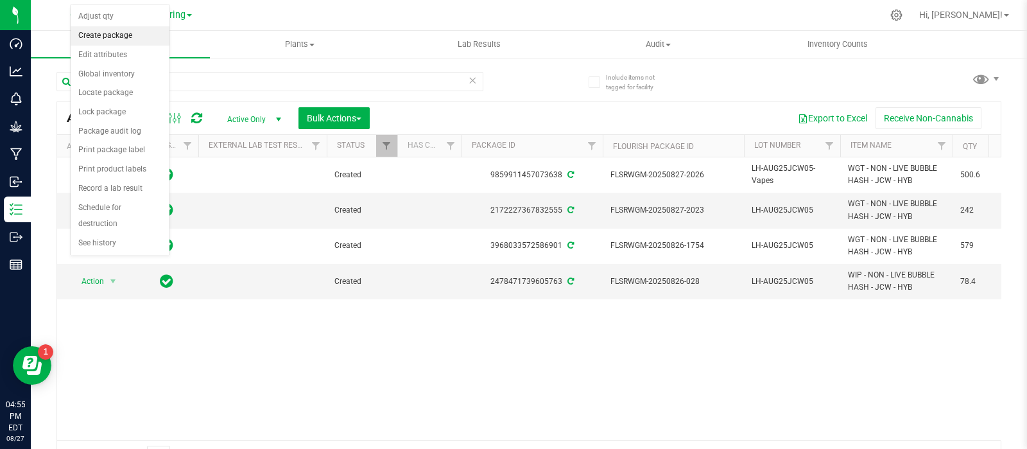
click at [132, 34] on li "Create package" at bounding box center [120, 35] width 99 height 19
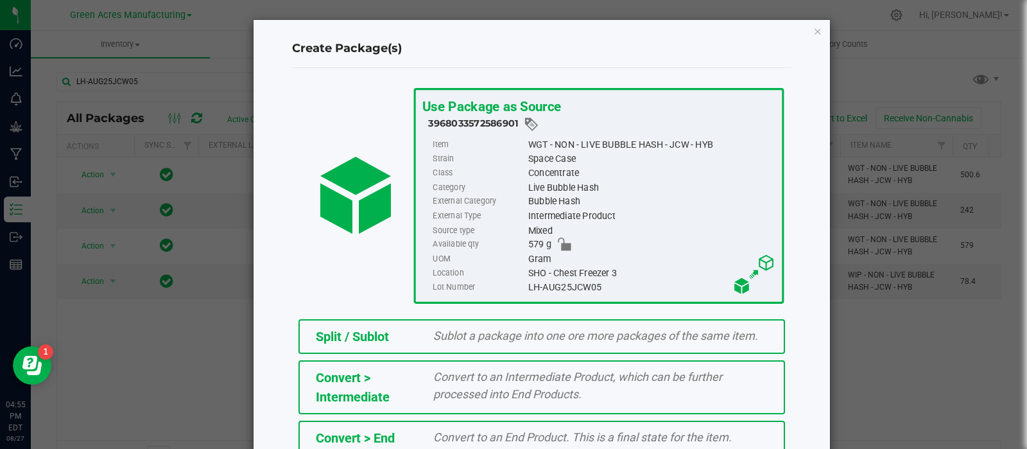
scroll to position [173, 0]
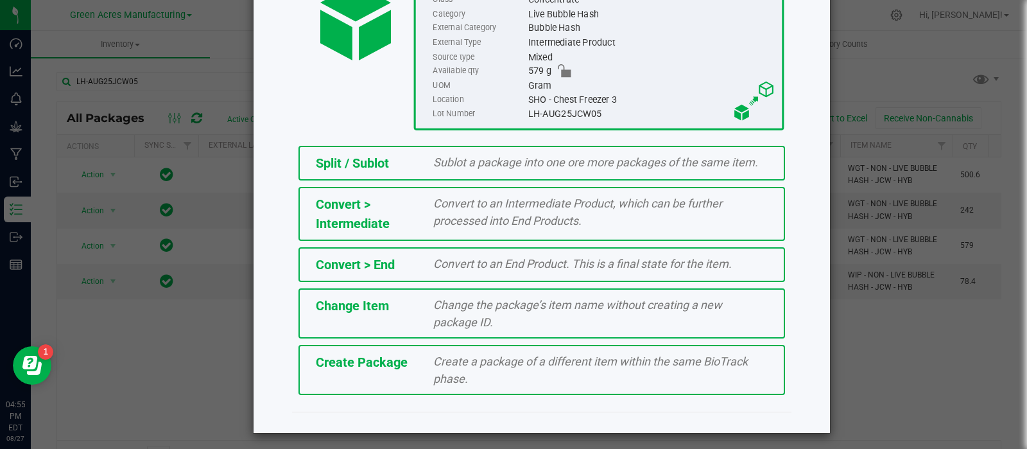
click at [363, 361] on span "Create Package" at bounding box center [362, 361] width 92 height 15
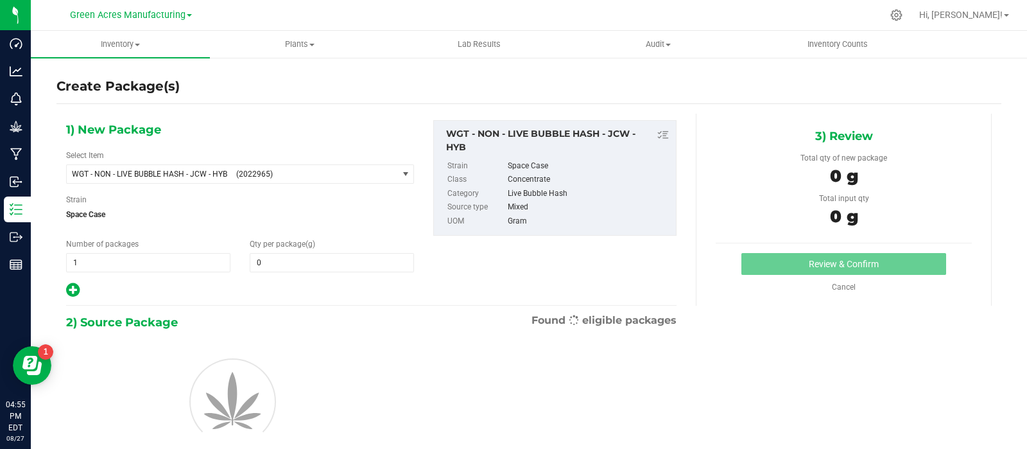
type input "0.0000"
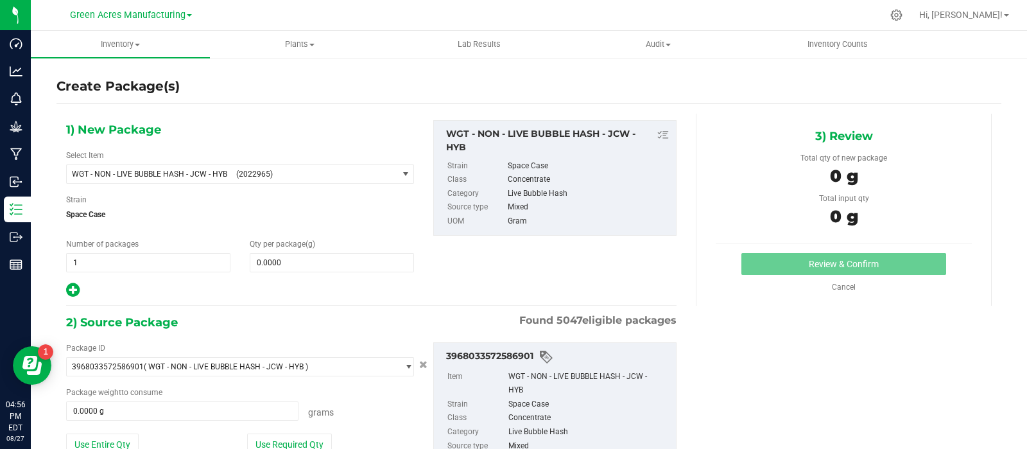
scroll to position [103, 0]
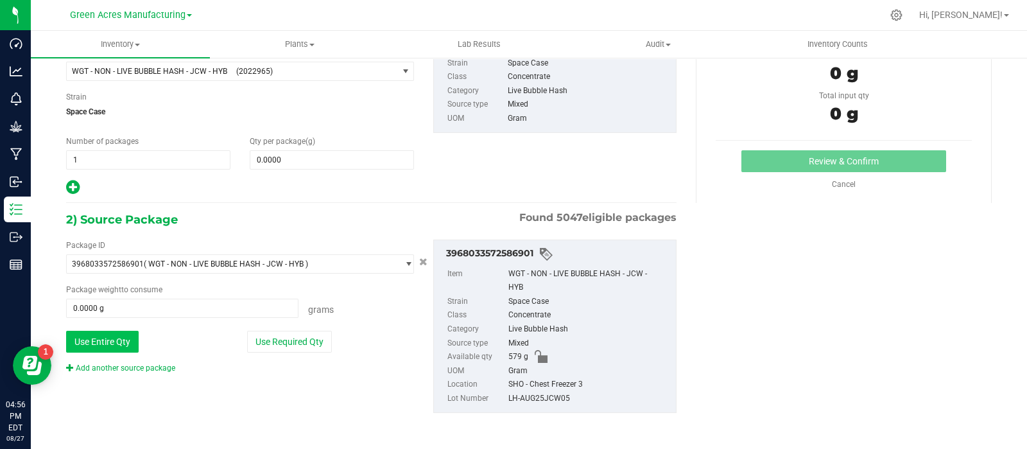
click at [83, 338] on button "Use Entire Qty" at bounding box center [102, 342] width 73 height 22
type input "579.0000 g"
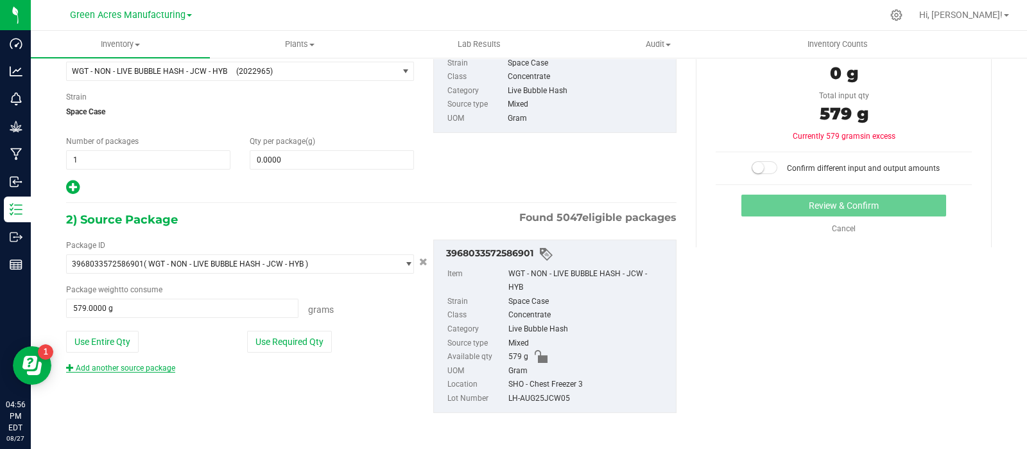
click at [148, 365] on link "Add another source package" at bounding box center [120, 367] width 109 height 9
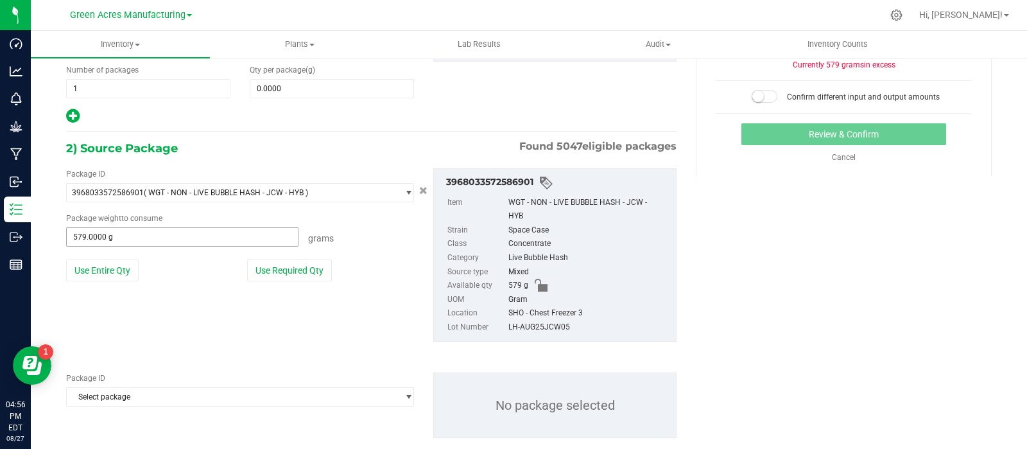
scroll to position [175, 0]
click at [140, 394] on span "Select package" at bounding box center [232, 396] width 331 height 18
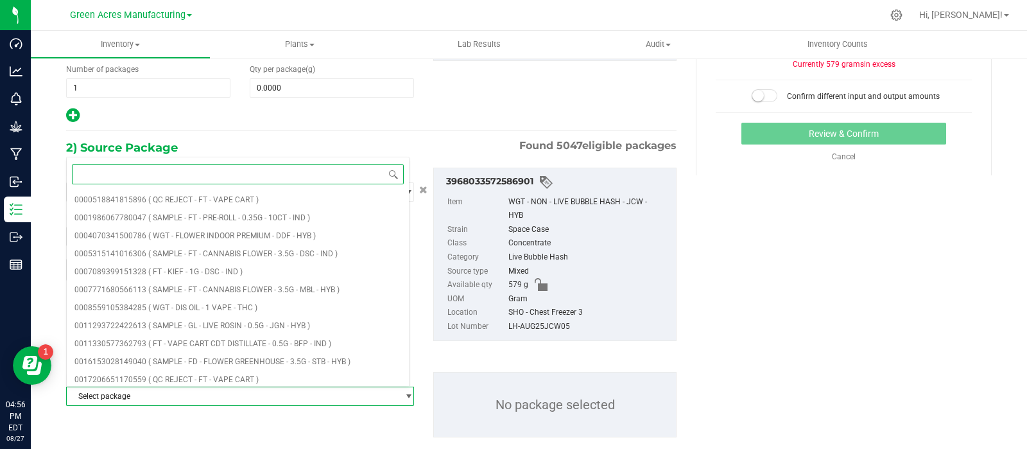
paste input "2172227367832555"
type input "2172227367832555"
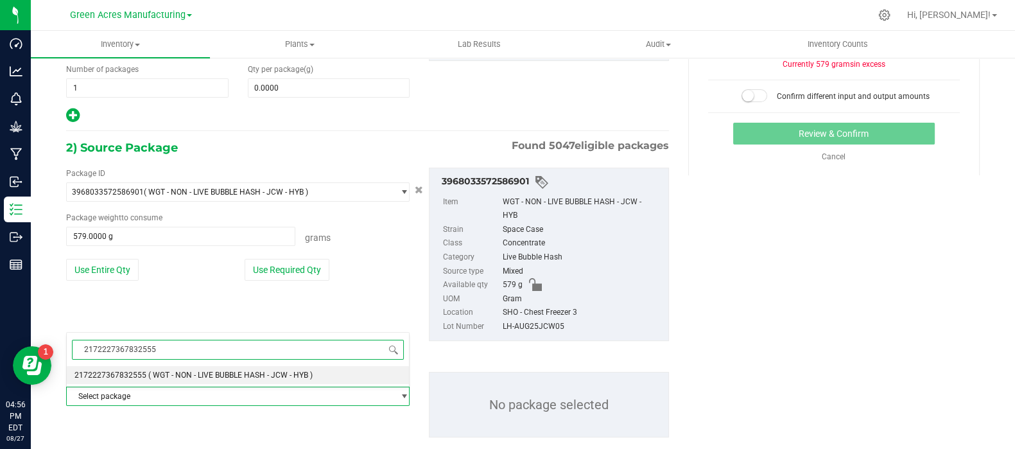
click at [143, 374] on li "2172227367832555 ( WGT - NON - LIVE BUBBLE HASH - JCW - HYB )" at bounding box center [238, 375] width 342 height 18
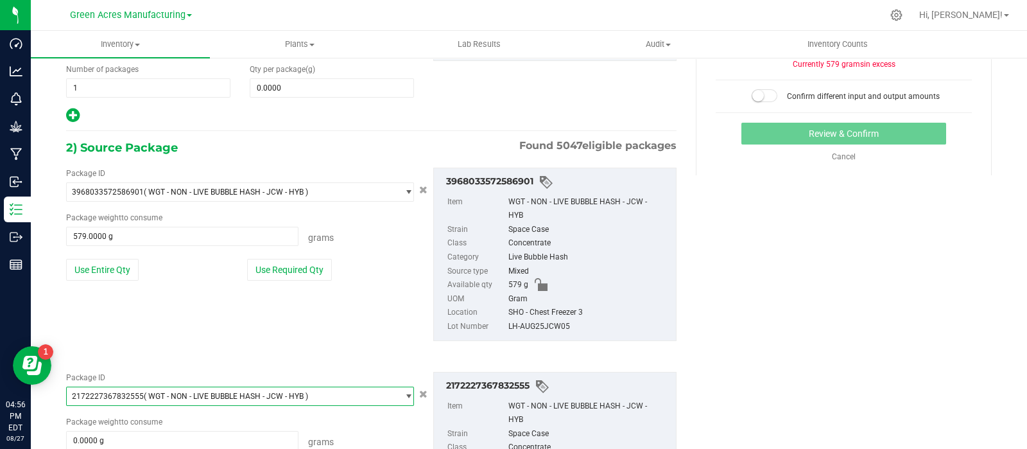
scroll to position [306, 0]
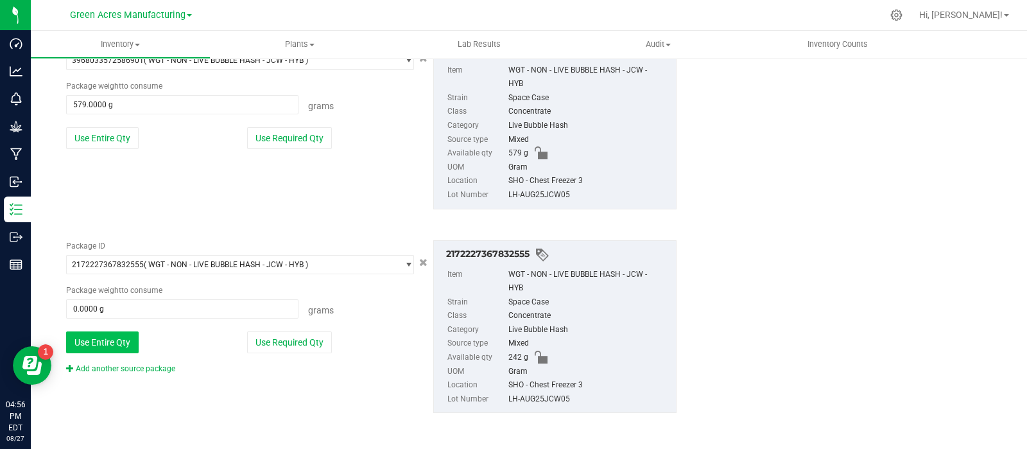
click at [122, 345] on button "Use Entire Qty" at bounding box center [102, 342] width 73 height 22
type input "242.0000 g"
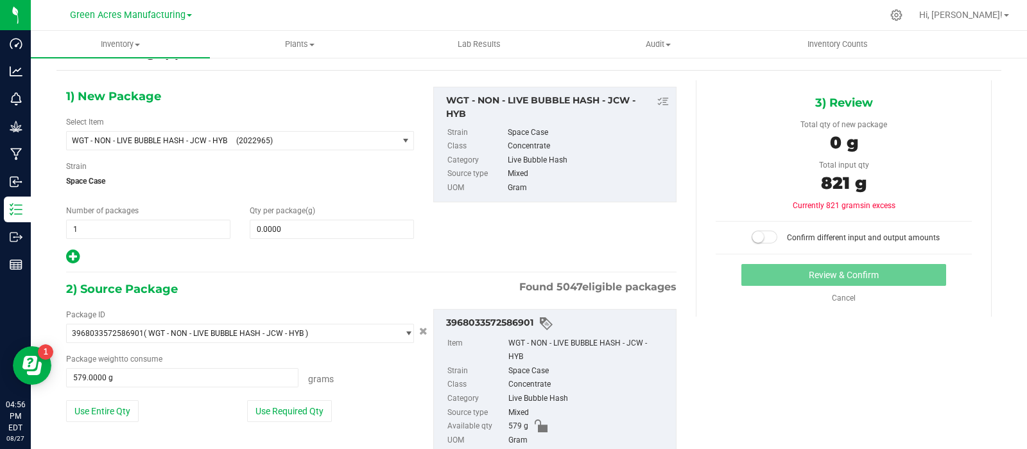
scroll to position [0, 0]
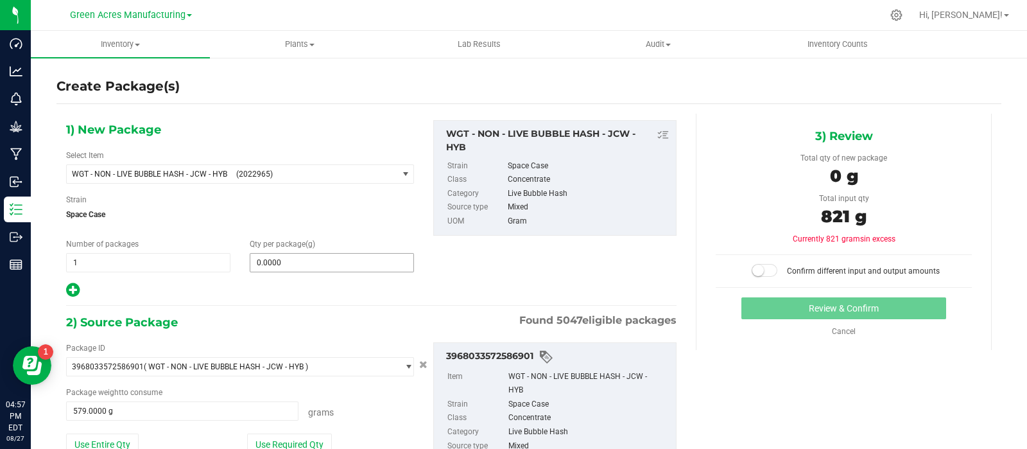
click at [270, 258] on input "0.0000" at bounding box center [331, 263] width 163 height 18
type input "821"
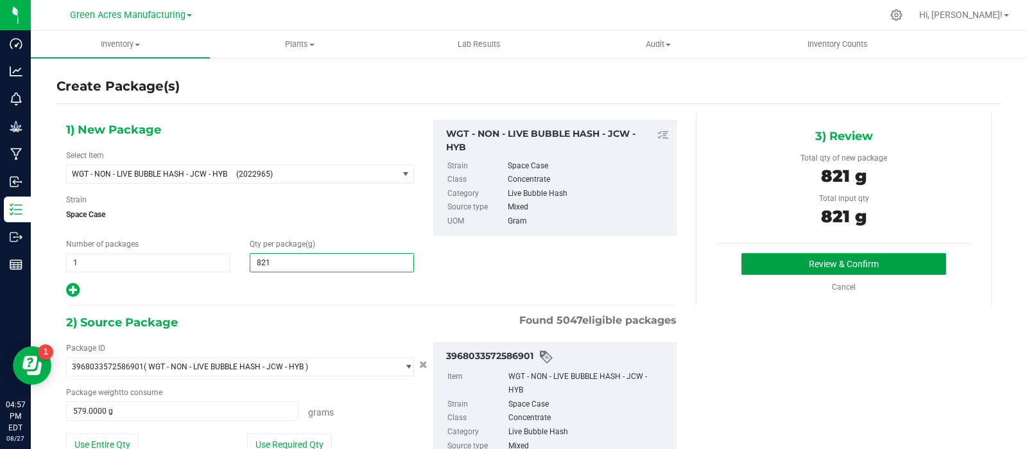
click at [752, 264] on button "Review & Confirm" at bounding box center [843, 264] width 205 height 22
type input "821.0000"
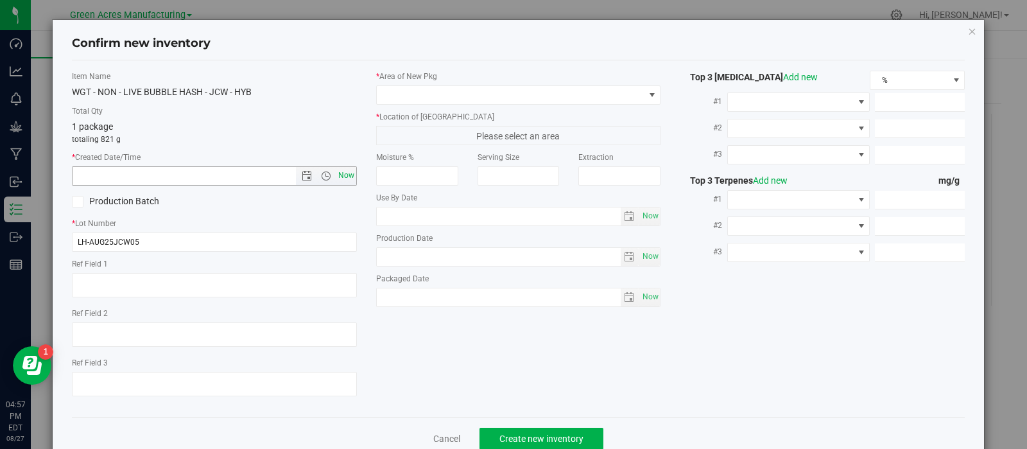
click at [340, 174] on span "Now" at bounding box center [346, 175] width 22 height 19
type input "[DATE] 4:57 PM"
click at [523, 105] on div "* Area of [GEOGRAPHIC_DATA] * Location of [GEOGRAPHIC_DATA] Please select an ar…" at bounding box center [519, 192] width 304 height 243
click at [523, 98] on span at bounding box center [511, 95] width 268 height 18
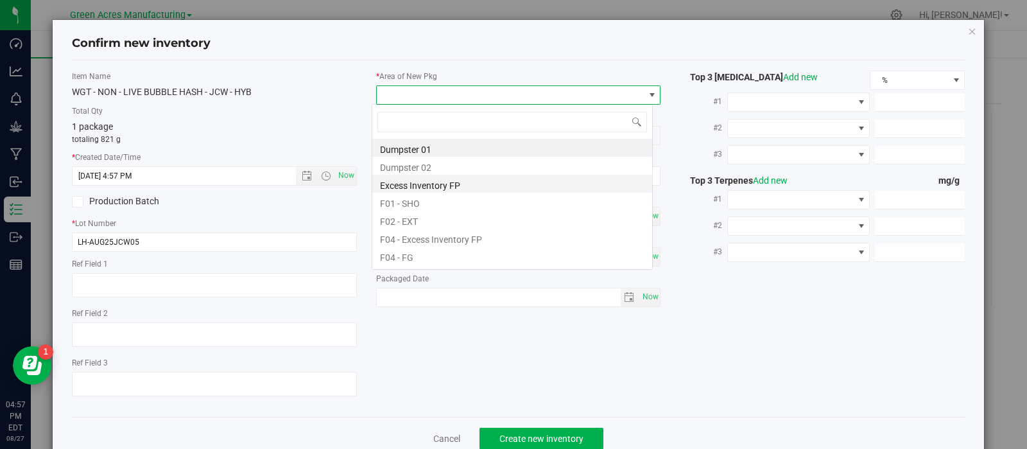
scroll to position [19, 281]
click at [427, 205] on li "F01 - SHO" at bounding box center [512, 202] width 280 height 18
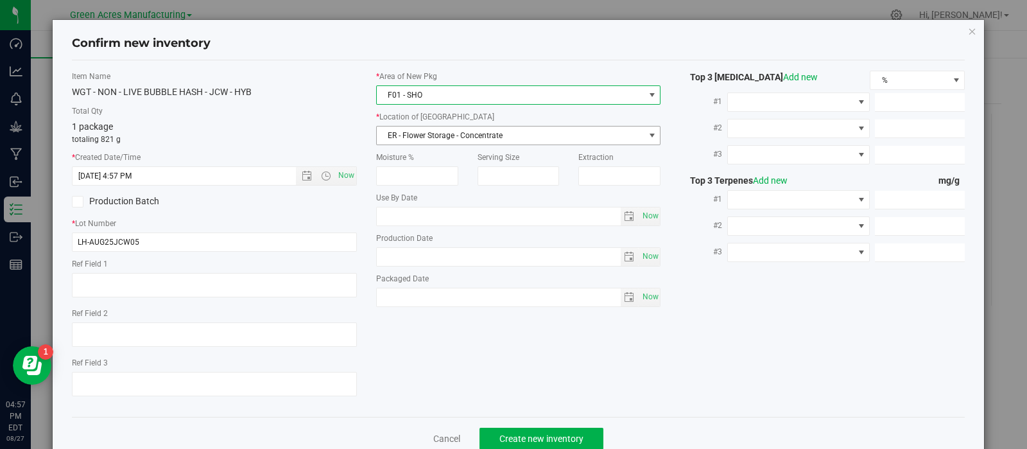
click at [487, 133] on span "ER - Flower Storage - Concentrate" at bounding box center [511, 135] width 268 height 18
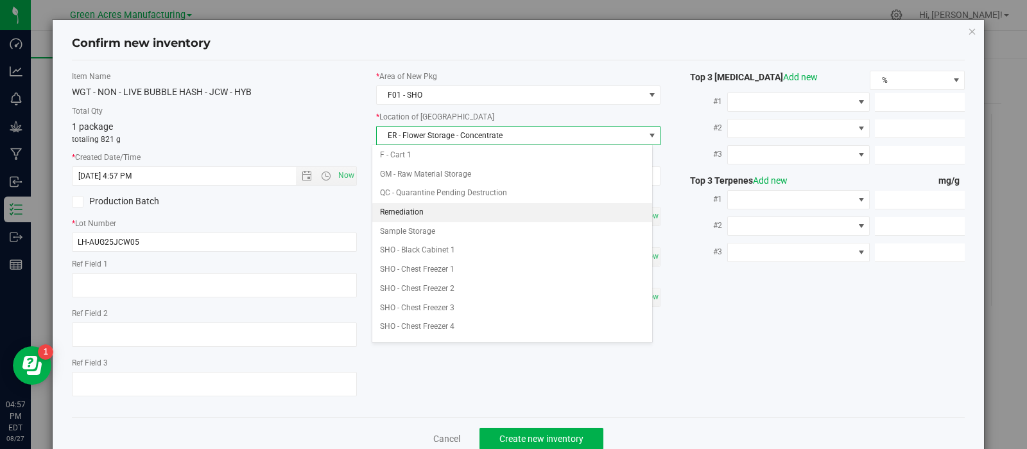
scroll to position [194, 0]
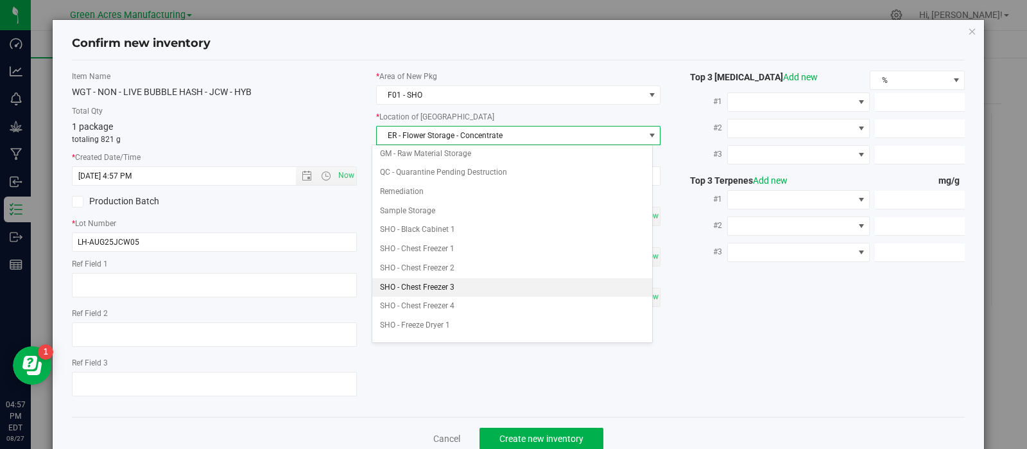
click at [454, 282] on li "SHO - Chest Freezer 3" at bounding box center [512, 287] width 280 height 19
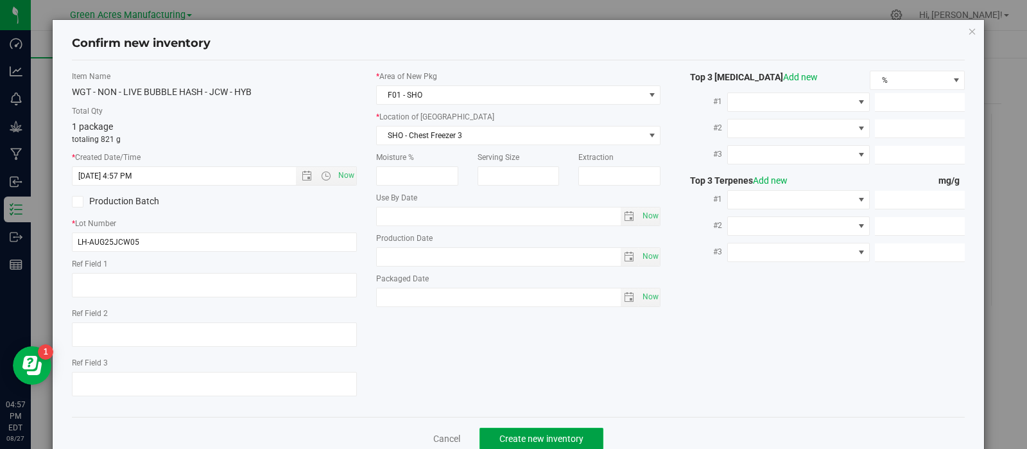
click at [530, 440] on span "Create new inventory" at bounding box center [541, 438] width 84 height 10
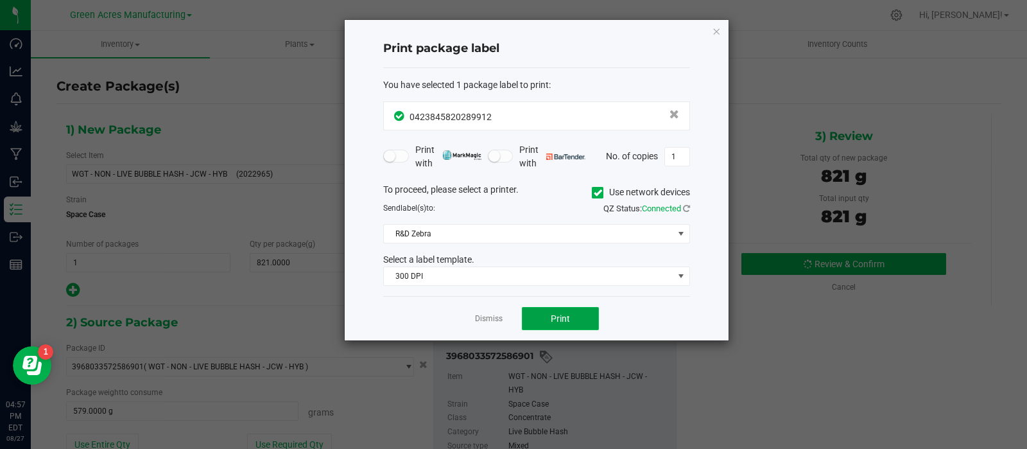
click at [539, 319] on button "Print" at bounding box center [560, 318] width 77 height 23
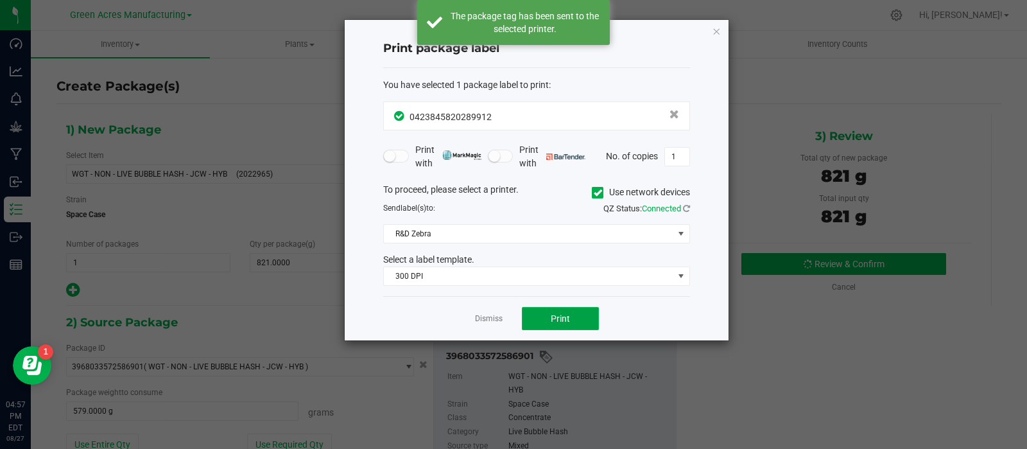
click at [539, 319] on button "Print" at bounding box center [560, 318] width 77 height 23
click at [491, 320] on link "Dismiss" at bounding box center [489, 318] width 28 height 11
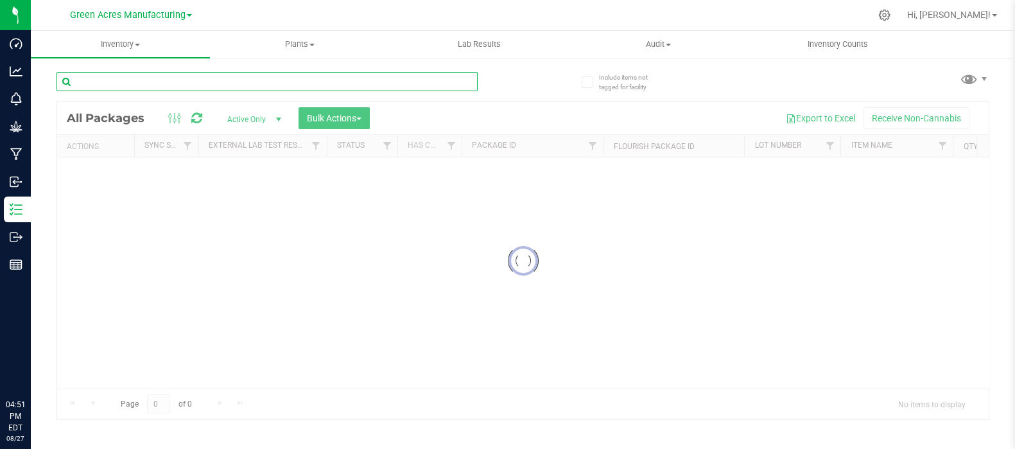
click at [171, 87] on input "text" at bounding box center [266, 81] width 421 height 19
paste input "LH-AUG25JCW05"
type input "LH-AUG25JCW05"
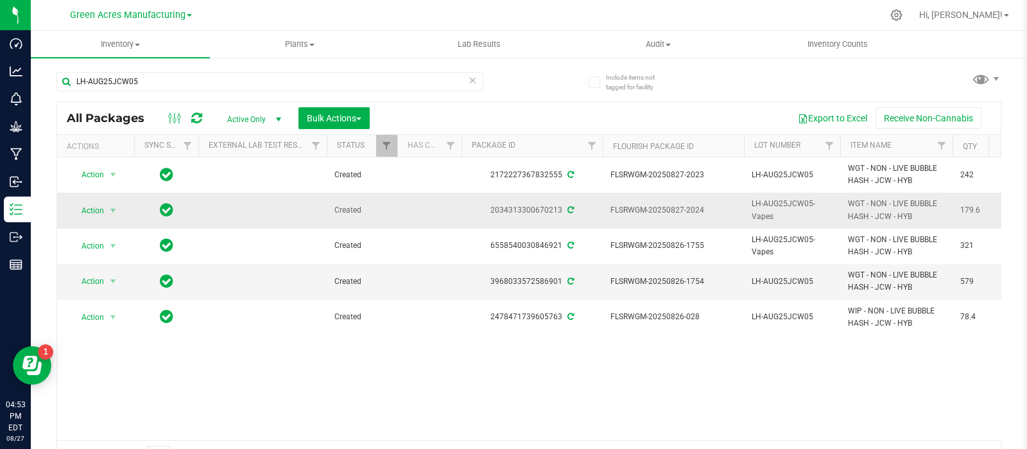
drag, startPoint x: 490, startPoint y: 207, endPoint x: 561, endPoint y: 210, distance: 71.3
click at [561, 210] on div "2034313300670213" at bounding box center [532, 210] width 145 height 12
copy div "2034313300670213"
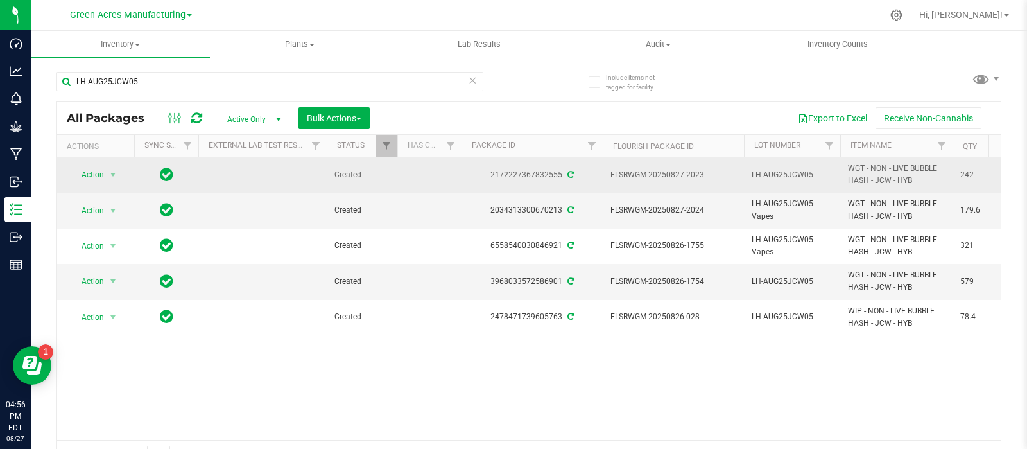
drag, startPoint x: 490, startPoint y: 173, endPoint x: 561, endPoint y: 172, distance: 71.3
click at [561, 172] on div "2172227367832555" at bounding box center [532, 175] width 145 height 12
copy div "2172227367832555"
